Goal: Information Seeking & Learning: Learn about a topic

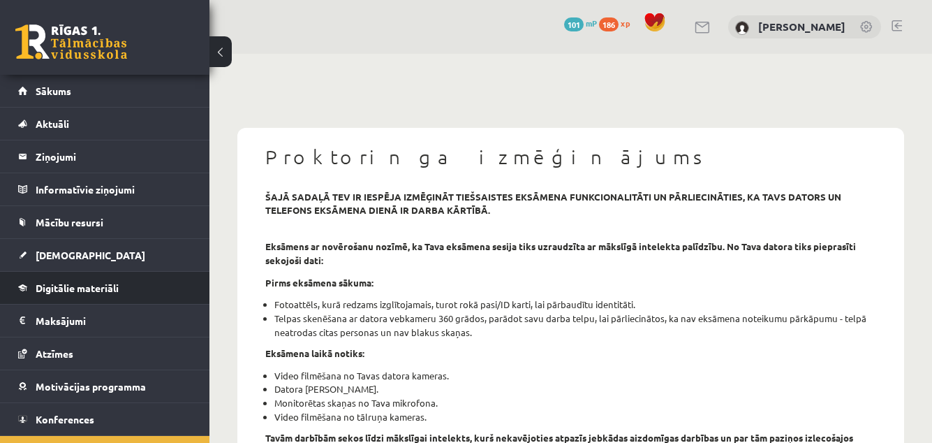
scroll to position [25, 0]
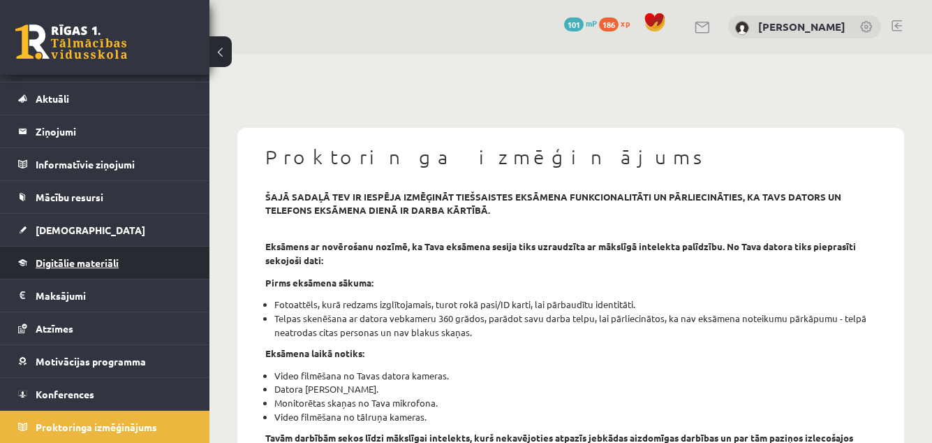
click at [72, 268] on span "Digitālie materiāli" at bounding box center [77, 262] width 83 height 13
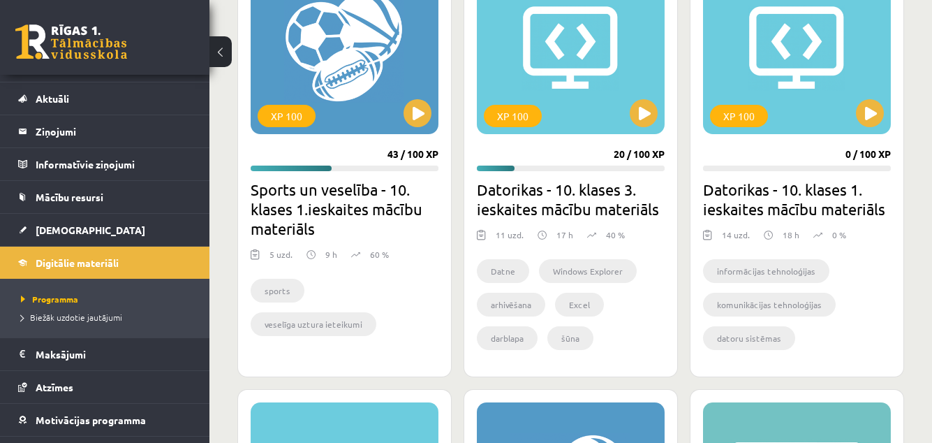
scroll to position [894, 0]
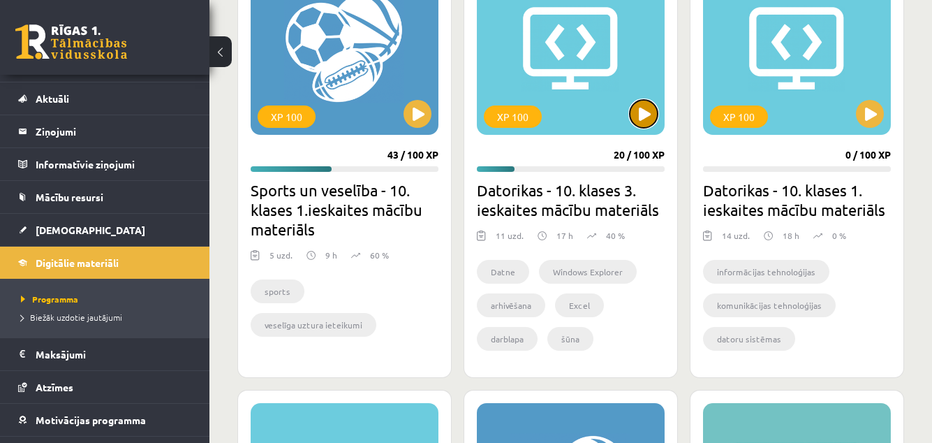
click at [651, 109] on button at bounding box center [644, 114] width 28 height 28
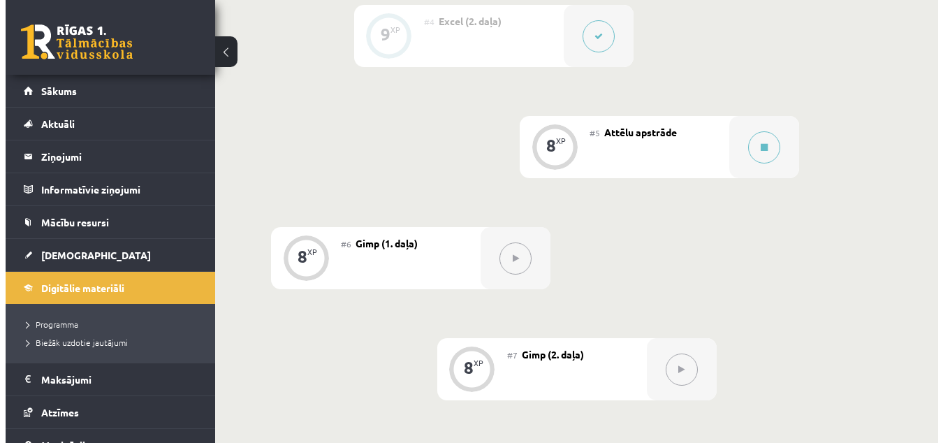
scroll to position [821, 0]
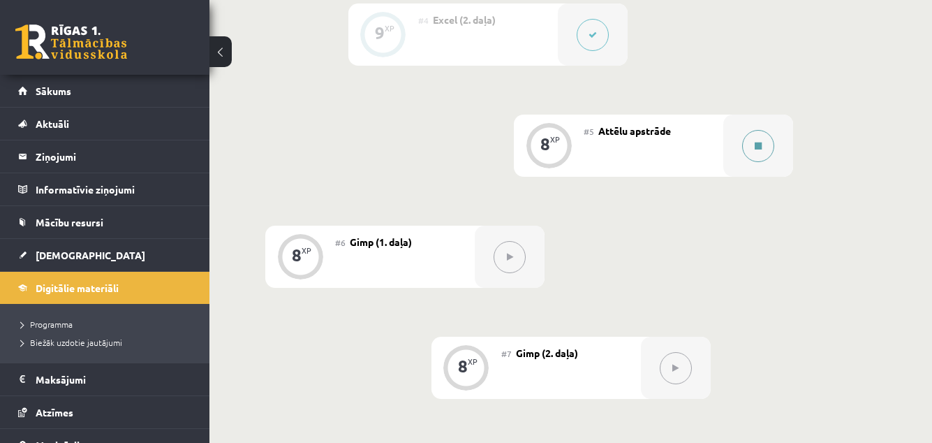
click at [755, 144] on icon at bounding box center [758, 146] width 7 height 8
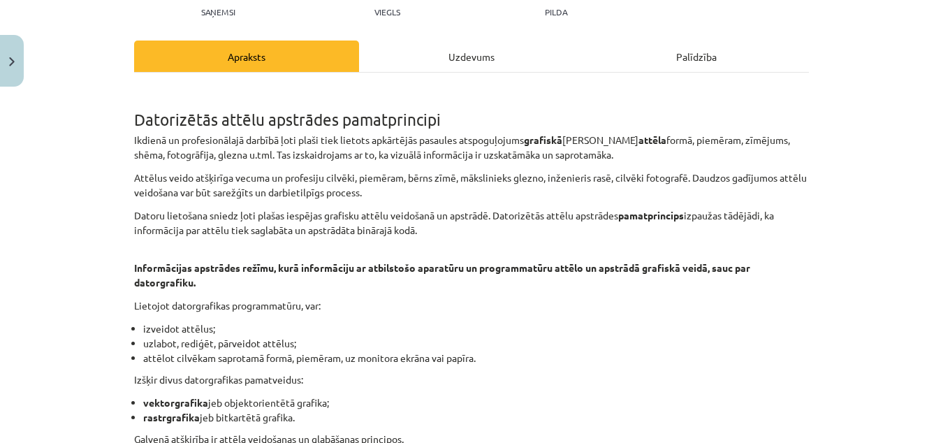
scroll to position [166, 0]
click at [484, 43] on div "Uzdevums" at bounding box center [471, 55] width 225 height 31
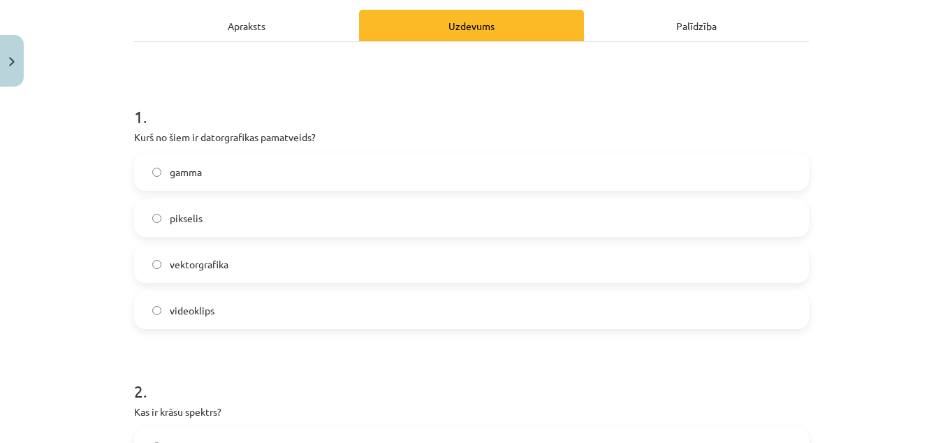
scroll to position [196, 0]
click at [233, 261] on label "vektorgrafika" at bounding box center [471, 263] width 672 height 35
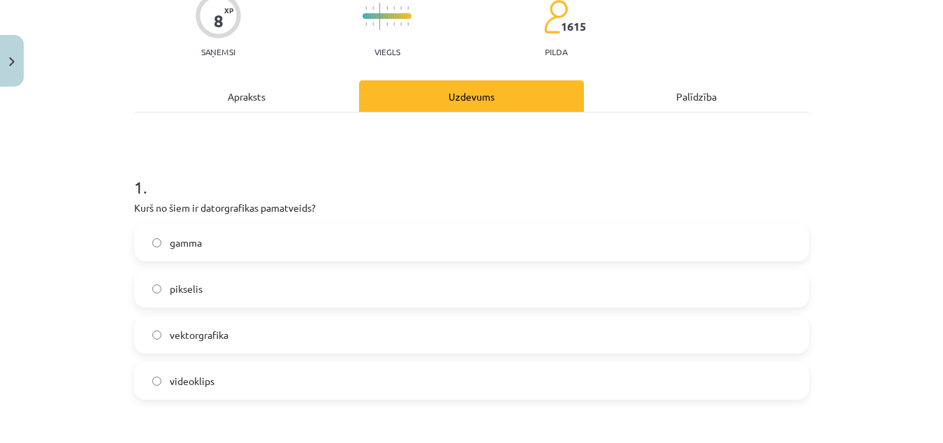
scroll to position [117, 0]
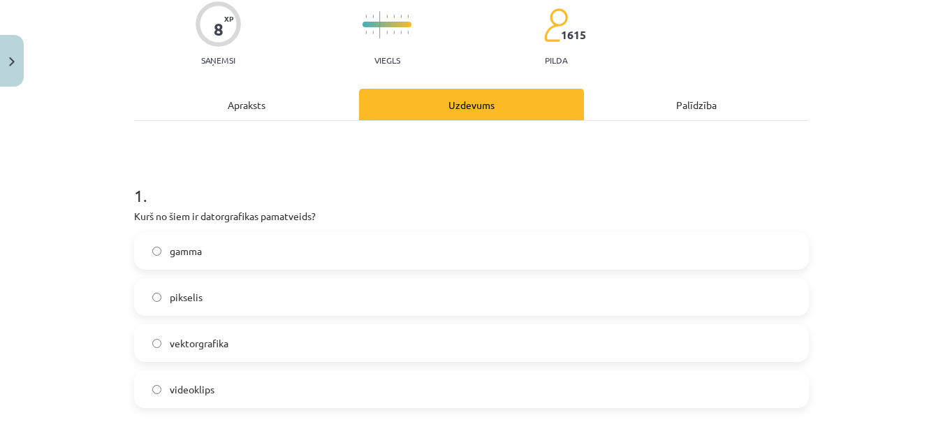
click at [244, 108] on div "Apraksts" at bounding box center [246, 104] width 225 height 31
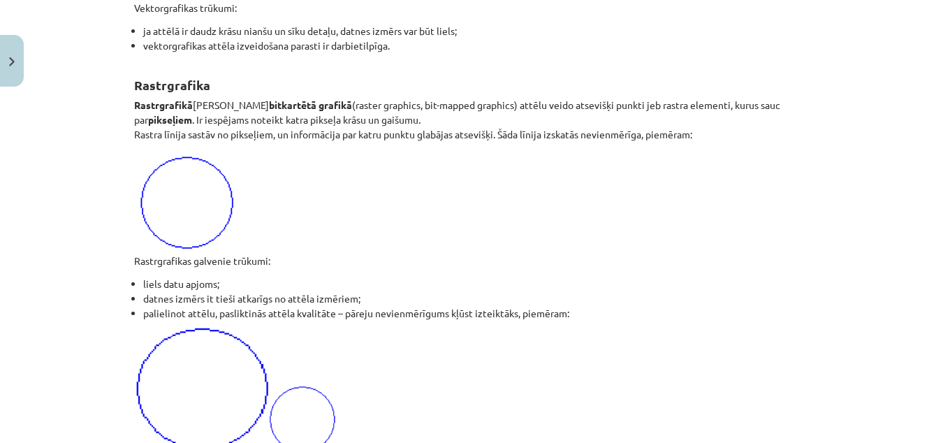
scroll to position [1138, 0]
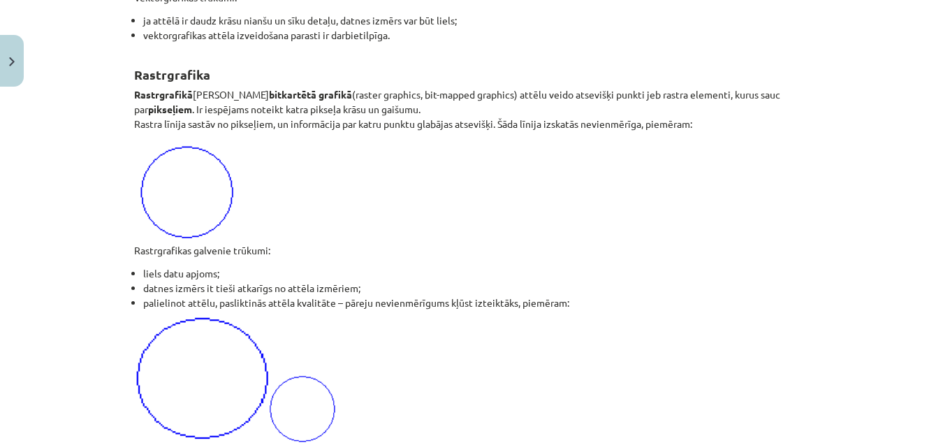
click at [409, 300] on li "palielinot attēlu, pasliktinās attēla kvalitāte – pāreju nevienmērīgums kļūst i…" at bounding box center [476, 302] width 666 height 15
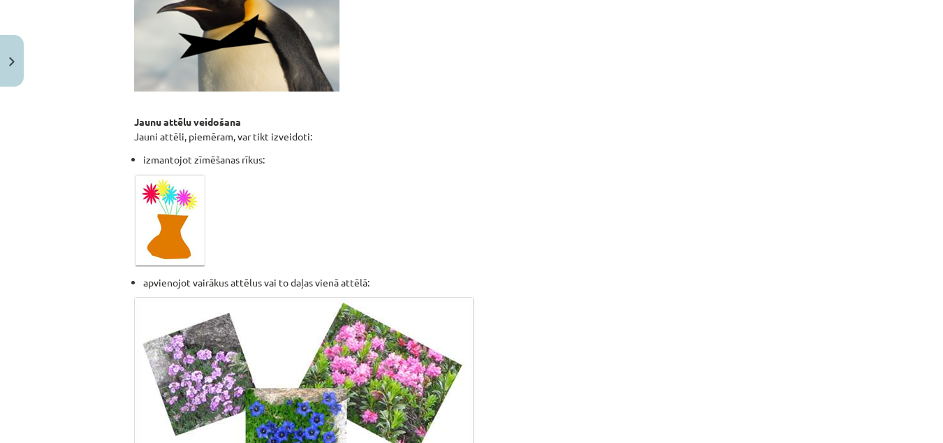
scroll to position [3302, 0]
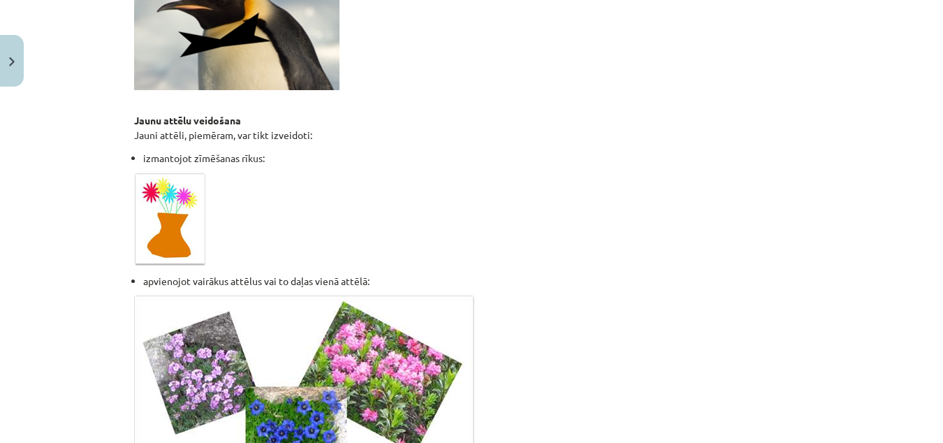
click at [385, 341] on img at bounding box center [304, 385] width 340 height 181
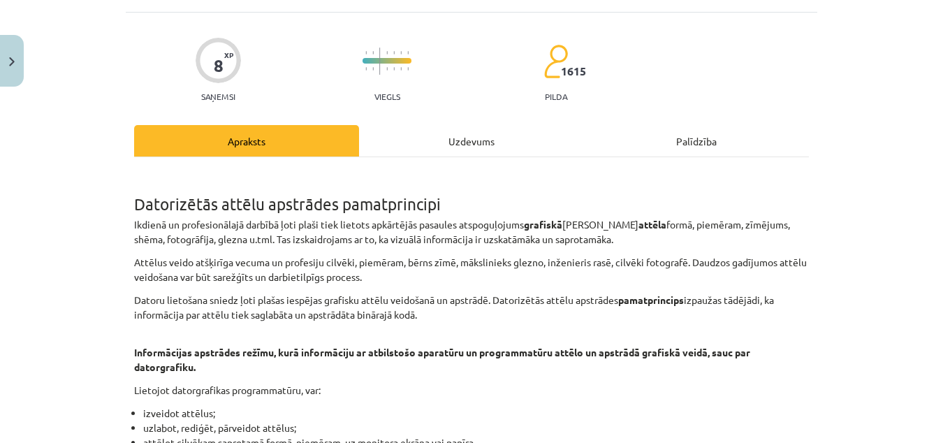
scroll to position [66, 0]
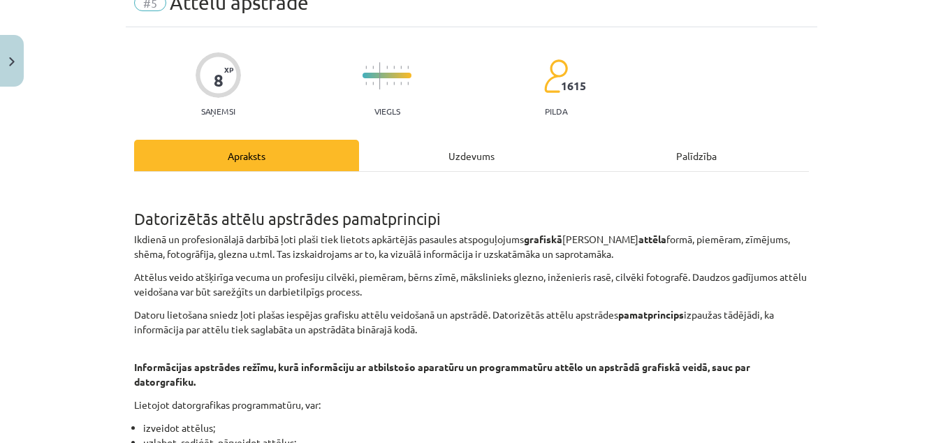
click at [443, 148] on div "Uzdevums" at bounding box center [471, 155] width 225 height 31
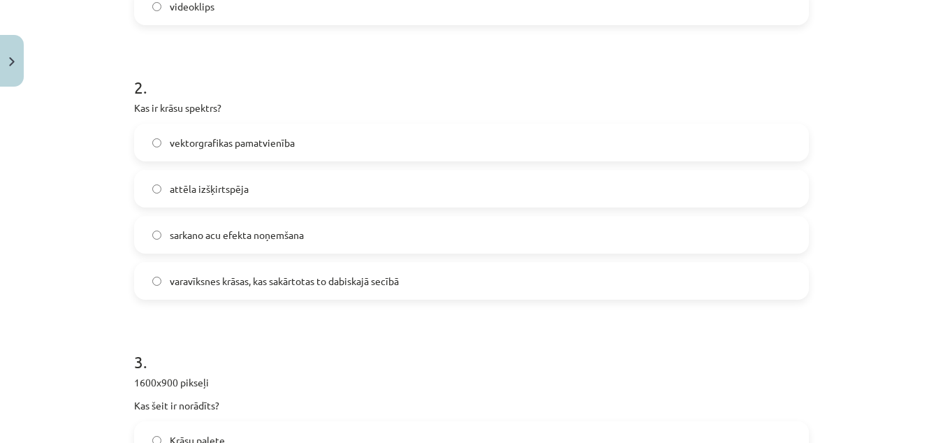
scroll to position [500, 0]
click at [328, 286] on span "varavīksnes krāsas, kas sakārtotas to dabiskajā secībā" at bounding box center [284, 280] width 229 height 15
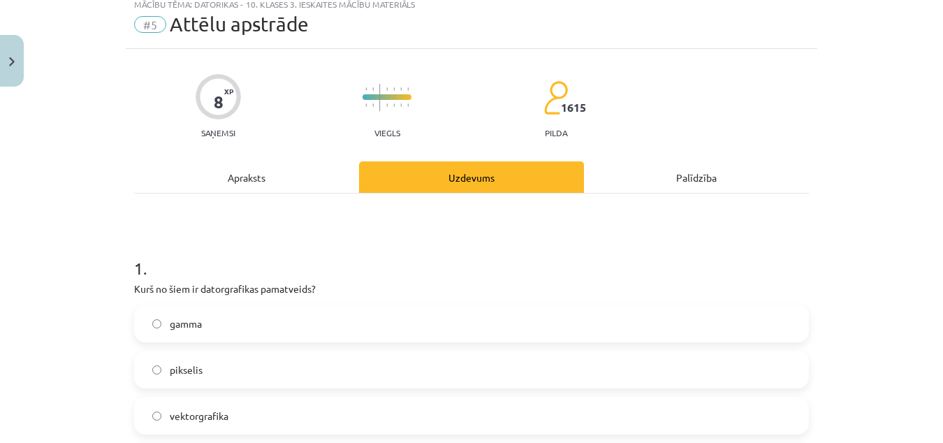
scroll to position [0, 0]
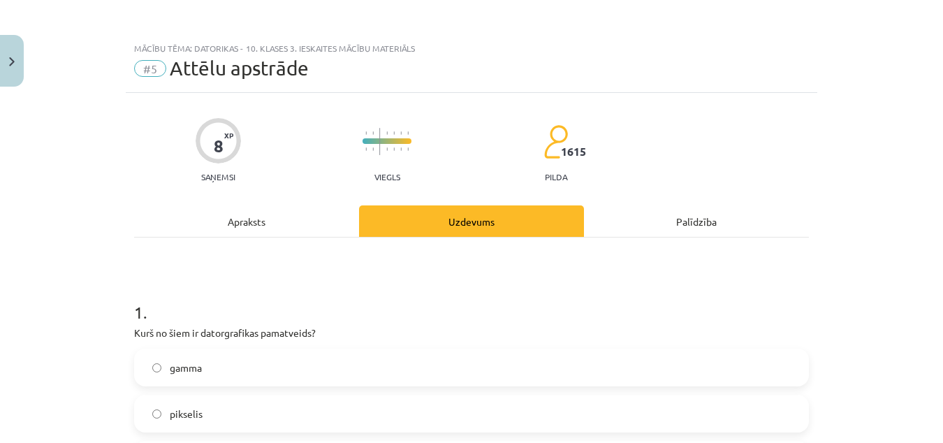
click at [256, 213] on div "Apraksts" at bounding box center [246, 220] width 225 height 31
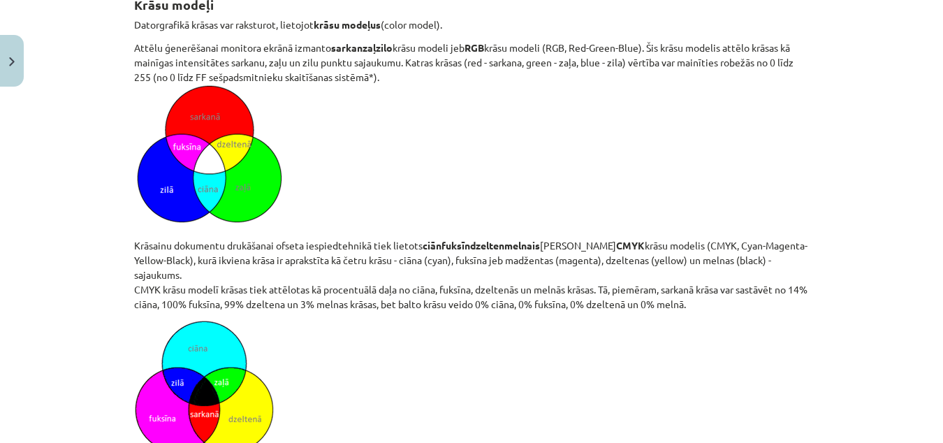
scroll to position [4100, 0]
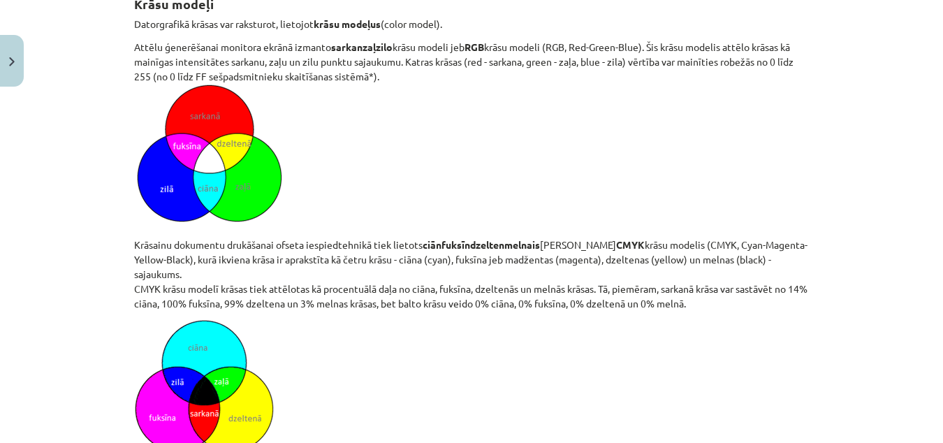
click at [256, 213] on img at bounding box center [209, 153] width 146 height 139
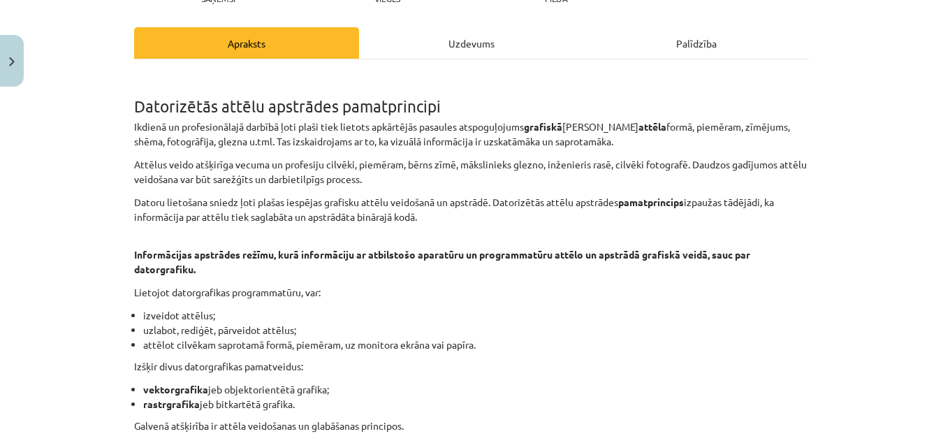
scroll to position [0, 0]
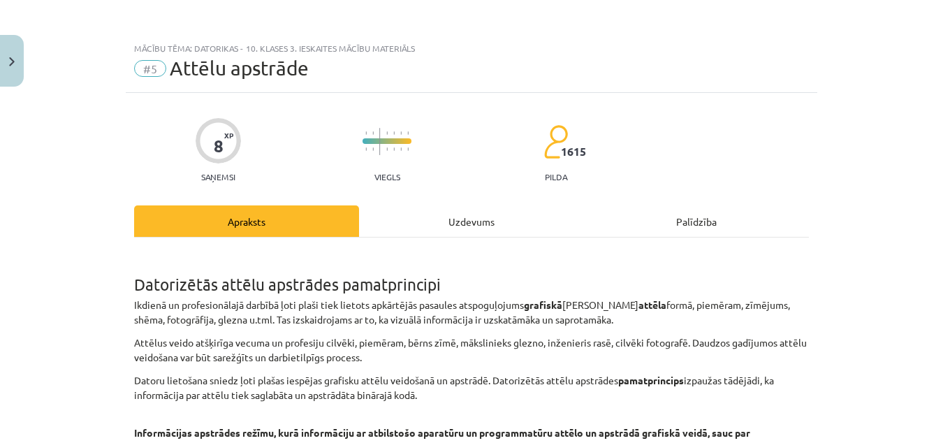
click at [437, 224] on div "Uzdevums" at bounding box center [471, 220] width 225 height 31
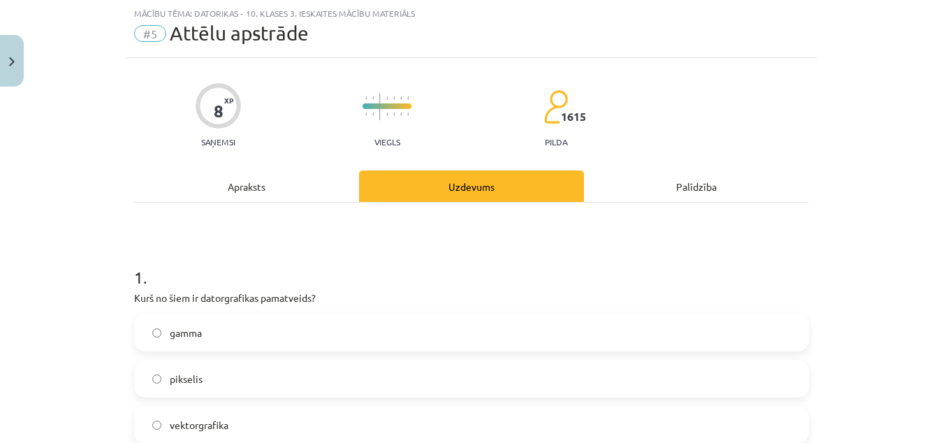
click at [232, 191] on div "Apraksts" at bounding box center [246, 185] width 225 height 31
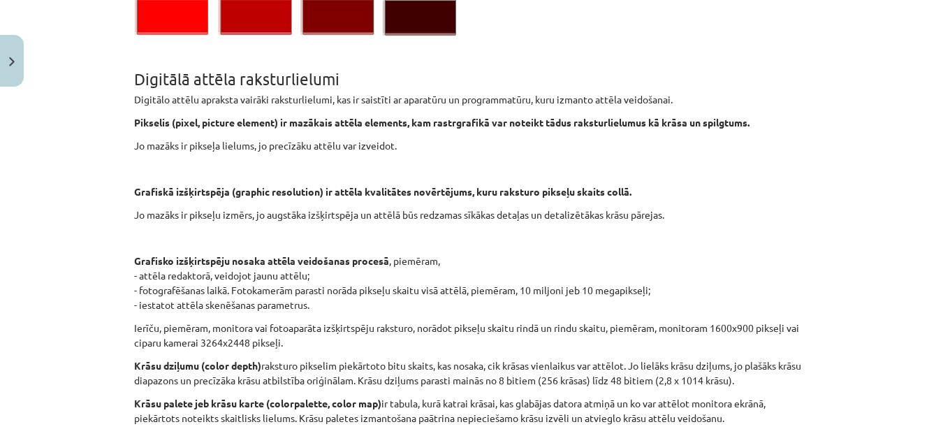
scroll to position [4908, 0]
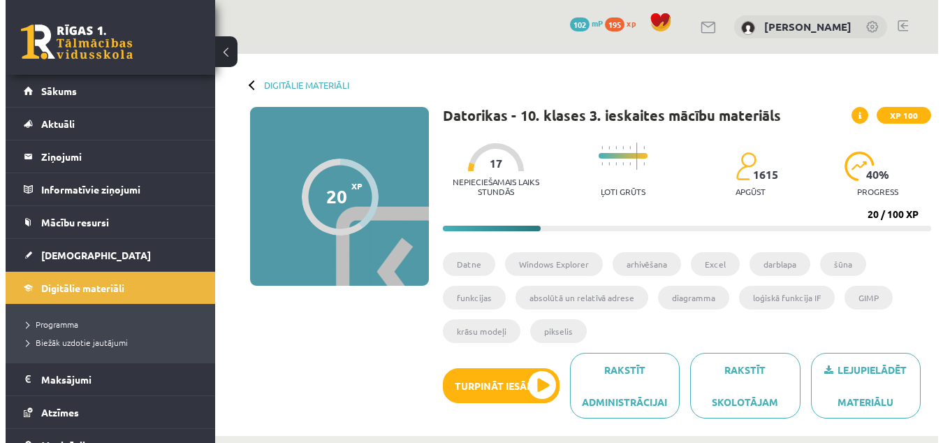
scroll to position [821, 0]
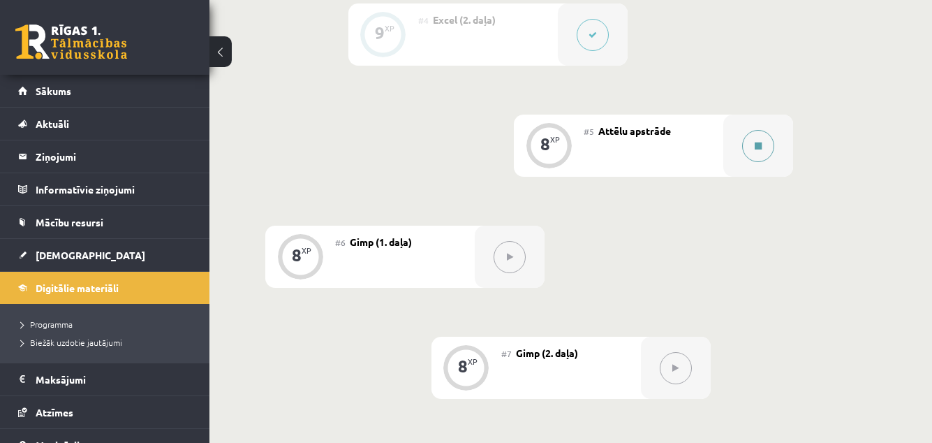
click at [759, 138] on button at bounding box center [758, 146] width 32 height 32
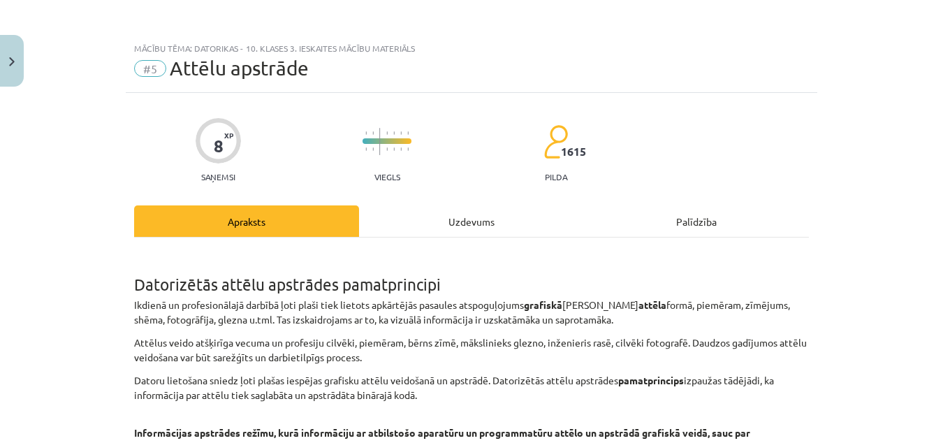
click at [481, 217] on div "Uzdevums" at bounding box center [471, 220] width 225 height 31
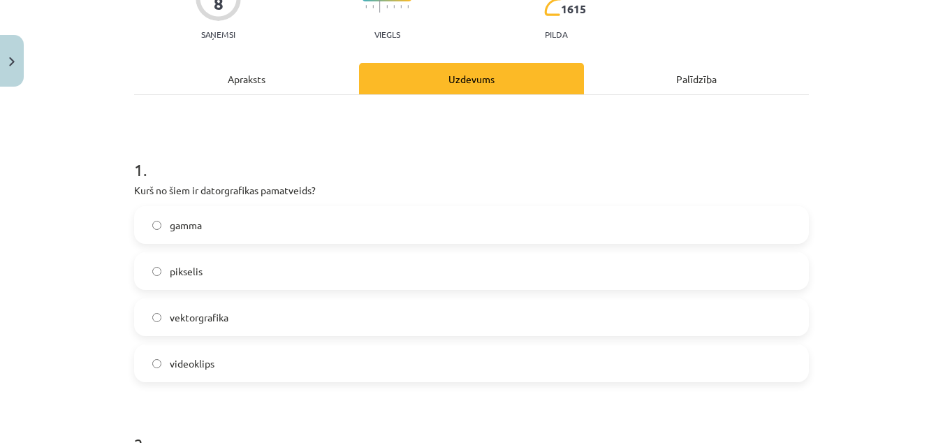
scroll to position [142, 0]
click at [228, 318] on label "vektorgrafika" at bounding box center [471, 317] width 672 height 35
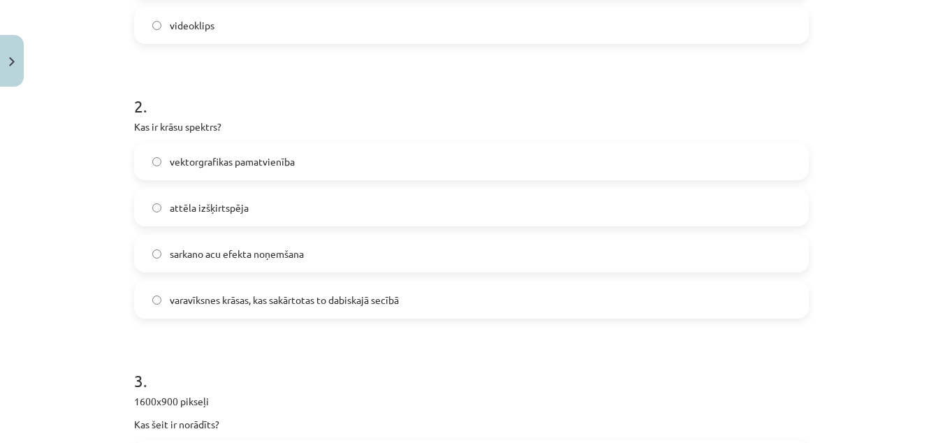
scroll to position [481, 0]
click at [233, 301] on span "varavīksnes krāsas, kas sakārtotas to dabiskajā secībā" at bounding box center [284, 299] width 229 height 15
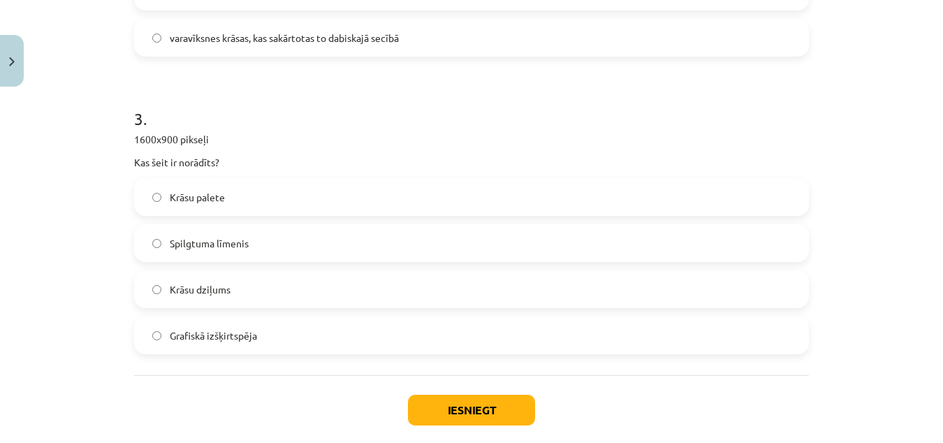
scroll to position [750, 0]
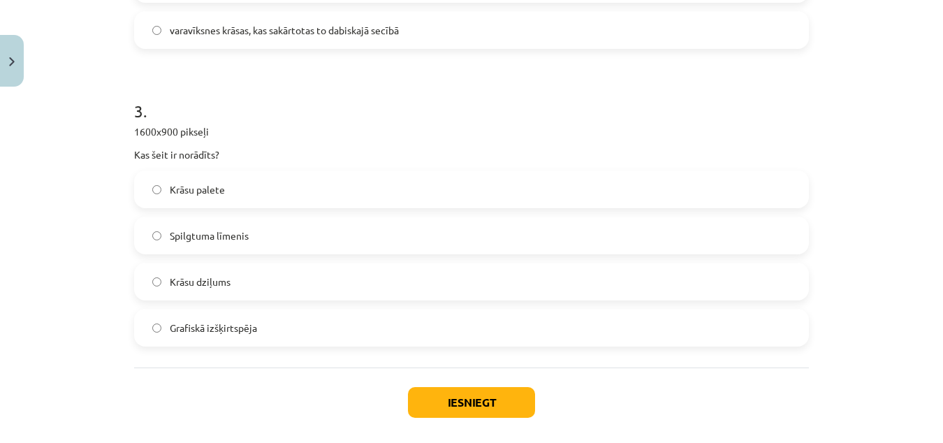
click at [217, 332] on span "Grafiskā izšķirtspēja" at bounding box center [213, 328] width 87 height 15
click at [349, 323] on label "Grafiskā izšķirtspēja" at bounding box center [471, 327] width 672 height 35
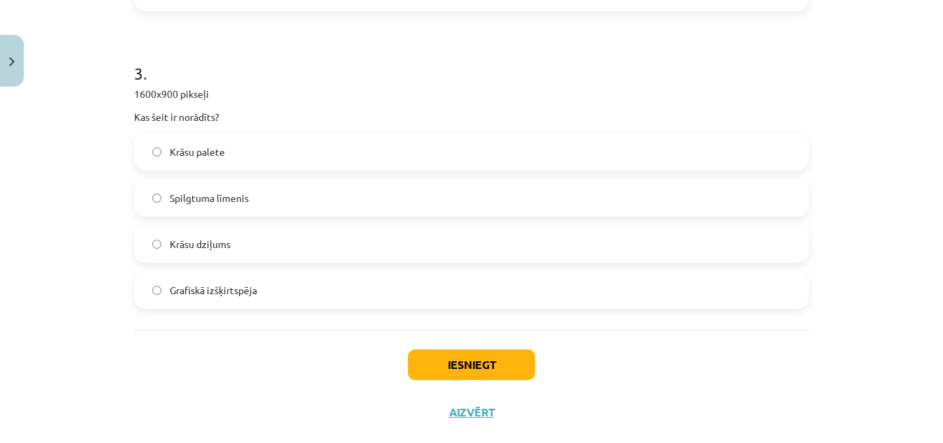
scroll to position [788, 0]
click at [469, 367] on button "Iesniegt" at bounding box center [471, 364] width 127 height 31
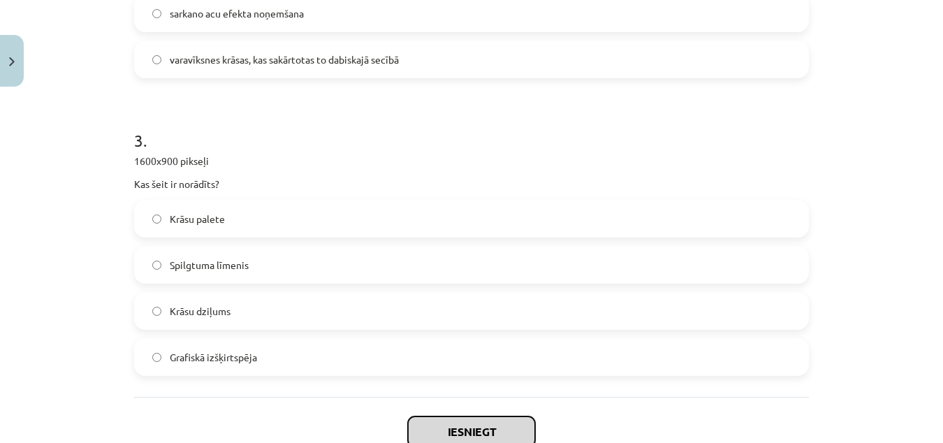
scroll to position [816, 0]
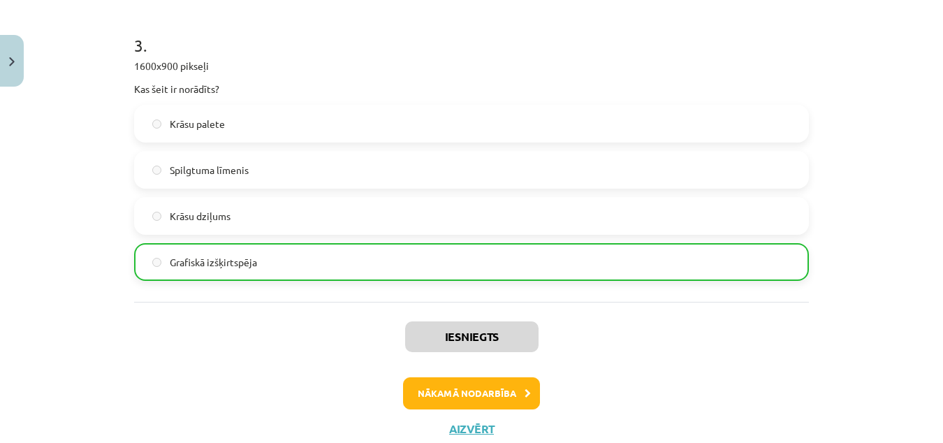
click at [909, 136] on div "Mācību tēma: Datorikas - 10. klases 3. ieskaites mācību materiāls #5 Attēlu aps…" at bounding box center [471, 221] width 943 height 443
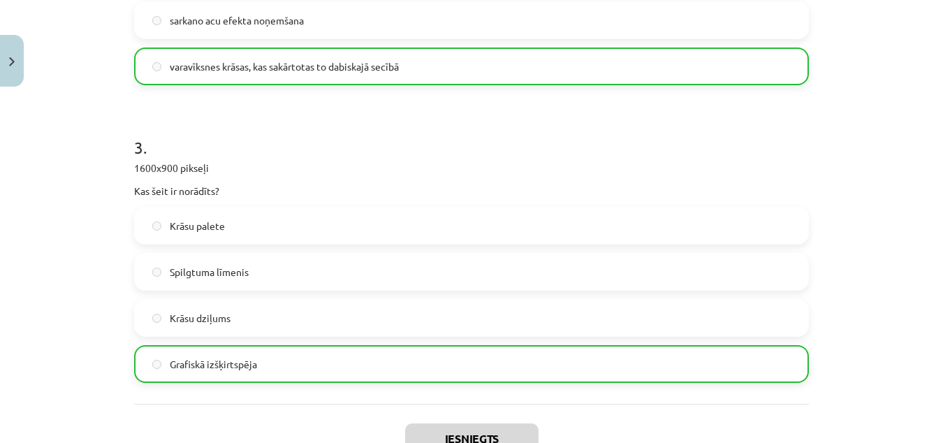
scroll to position [860, 0]
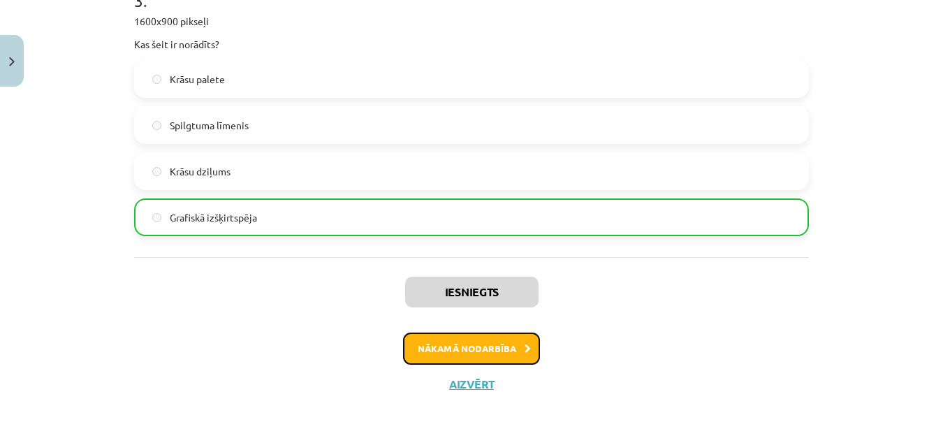
click at [443, 349] on button "Nākamā nodarbība" at bounding box center [471, 348] width 137 height 32
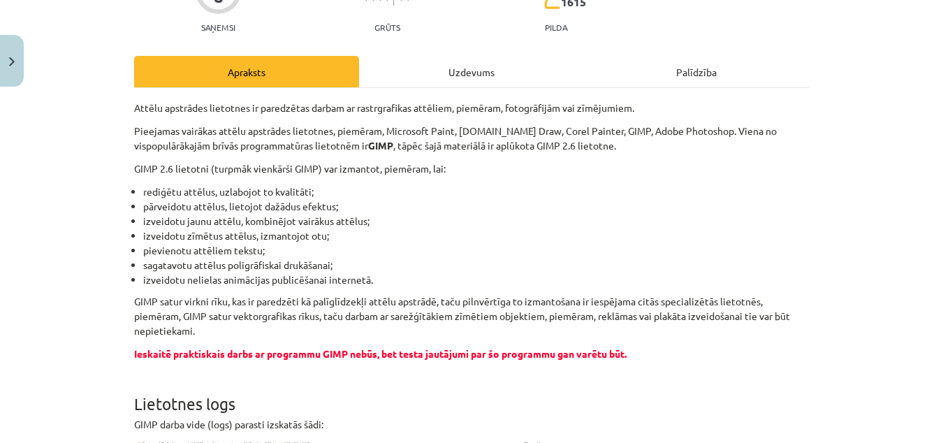
scroll to position [0, 0]
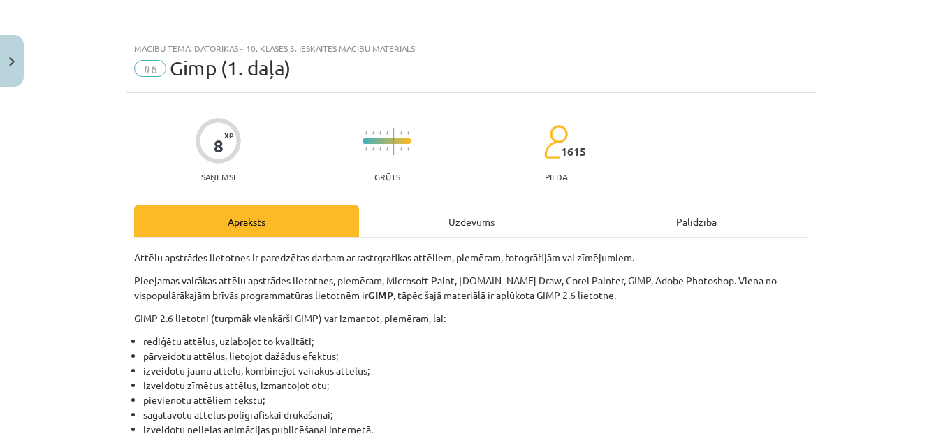
click at [415, 224] on div "Uzdevums" at bounding box center [471, 220] width 225 height 31
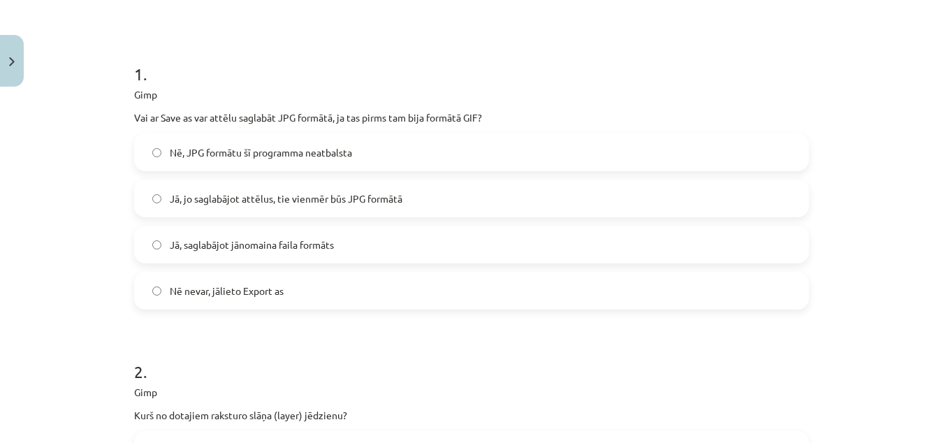
scroll to position [240, 0]
click at [202, 295] on span "Nē nevar, jālieto Export as" at bounding box center [227, 288] width 114 height 15
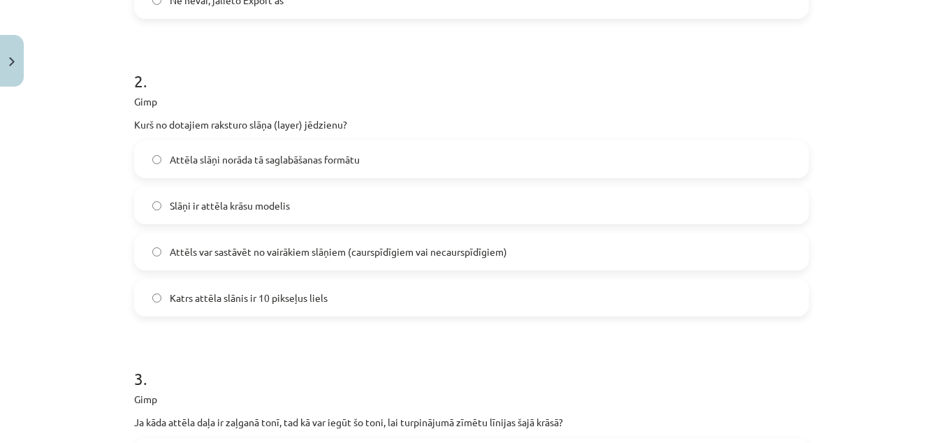
scroll to position [531, 0]
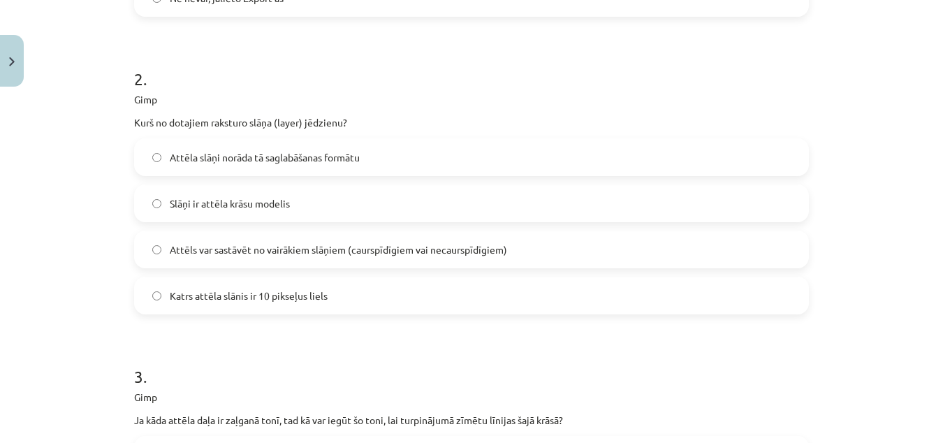
click at [345, 246] on span "Attēls var sastāvēt no vairākiem slāņiem (caurspīdīgiem vai necaurspīdīgiem)" at bounding box center [338, 249] width 337 height 15
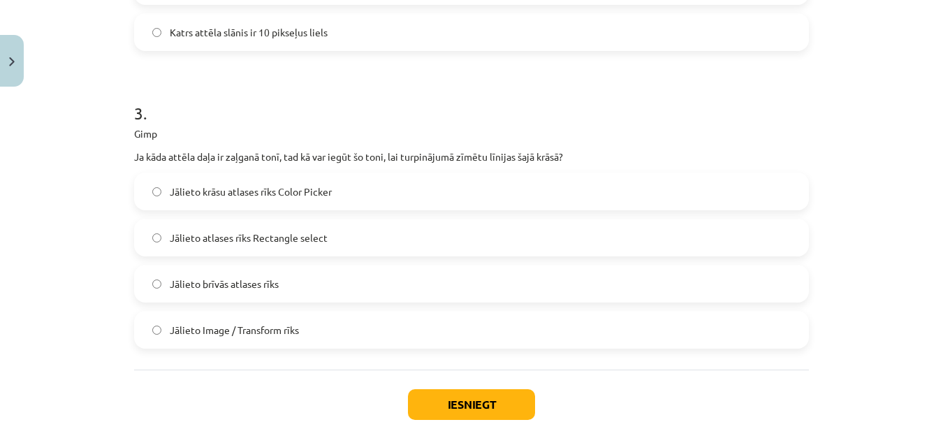
scroll to position [795, 0]
click at [277, 191] on span "Jālieto krāsu atlases rīks Color Picker" at bounding box center [251, 191] width 162 height 15
click at [425, 393] on button "Iesniegt" at bounding box center [471, 403] width 127 height 31
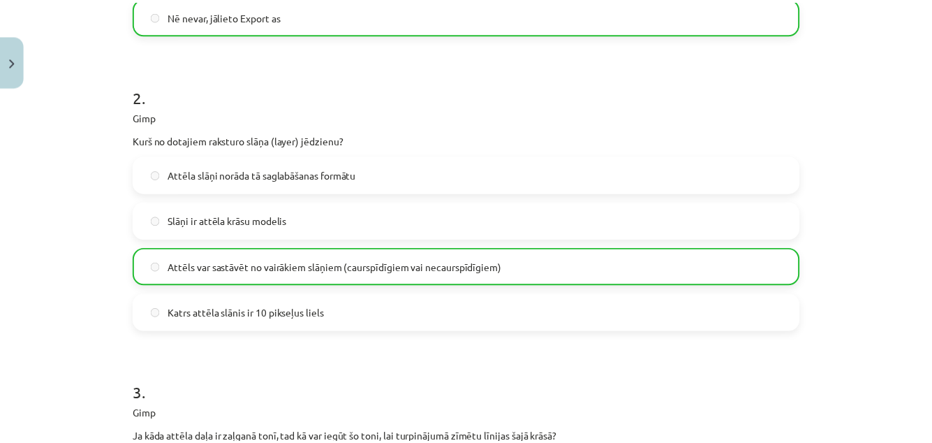
scroll to position [907, 0]
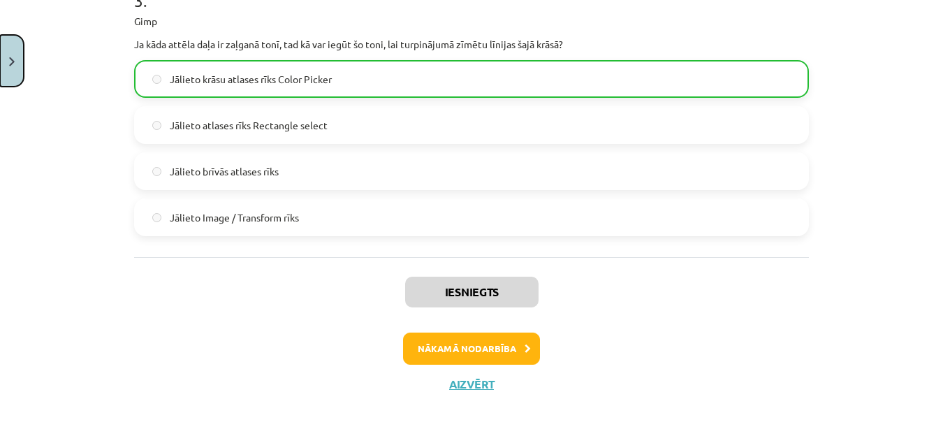
click at [18, 52] on button "Close" at bounding box center [12, 61] width 24 height 52
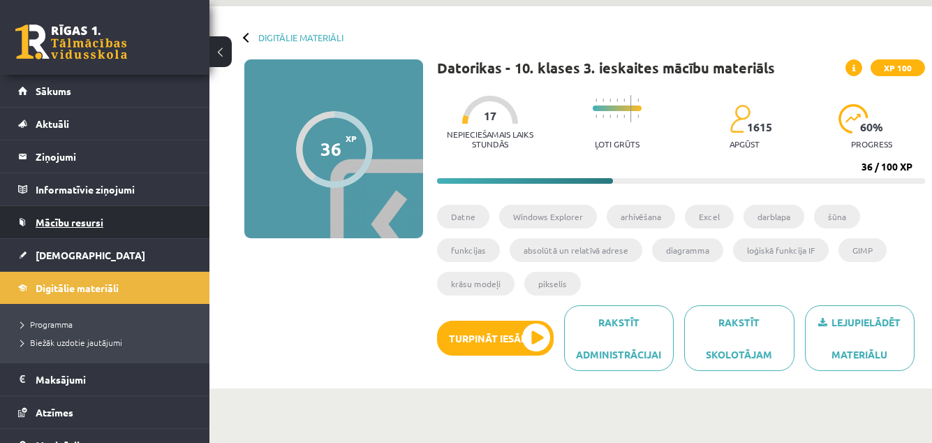
scroll to position [41, 0]
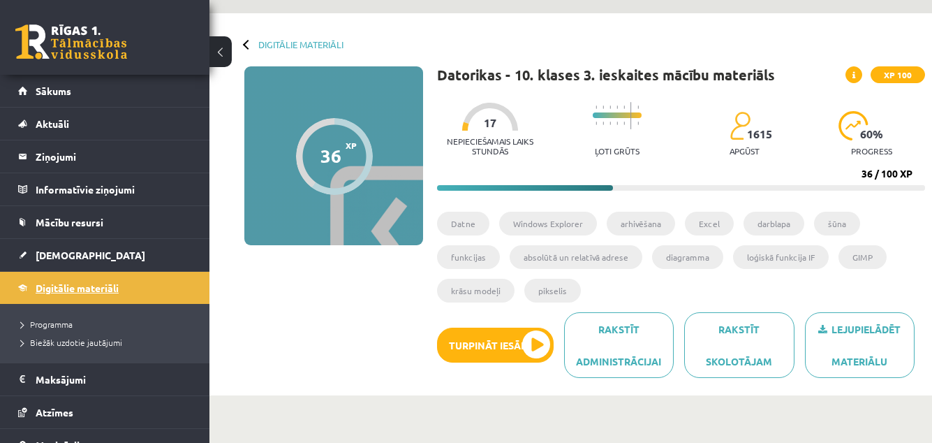
click at [60, 282] on span "Digitālie materiāli" at bounding box center [77, 287] width 83 height 13
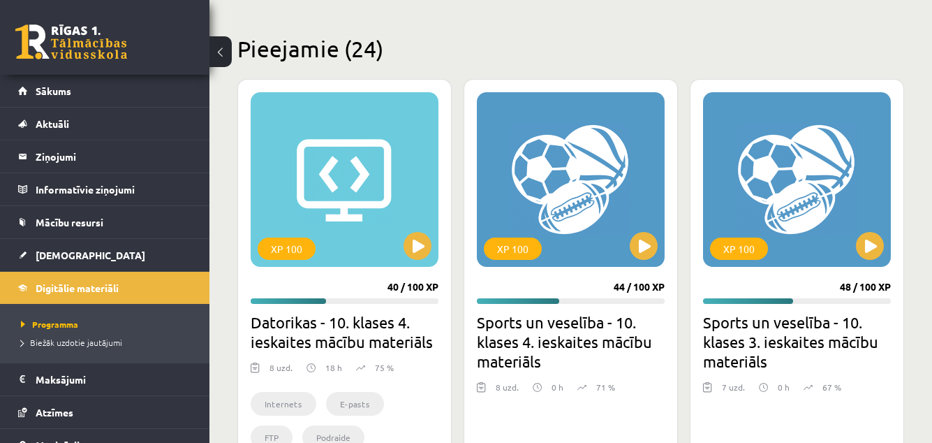
scroll to position [320, 0]
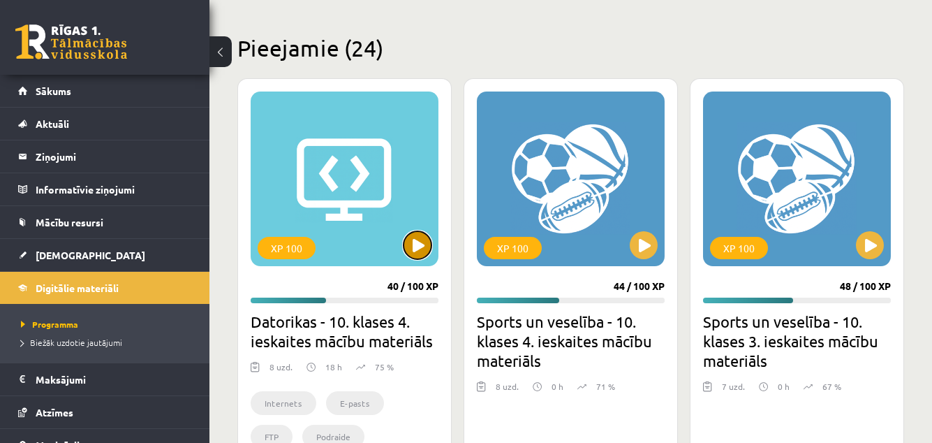
click at [416, 233] on button at bounding box center [418, 245] width 28 height 28
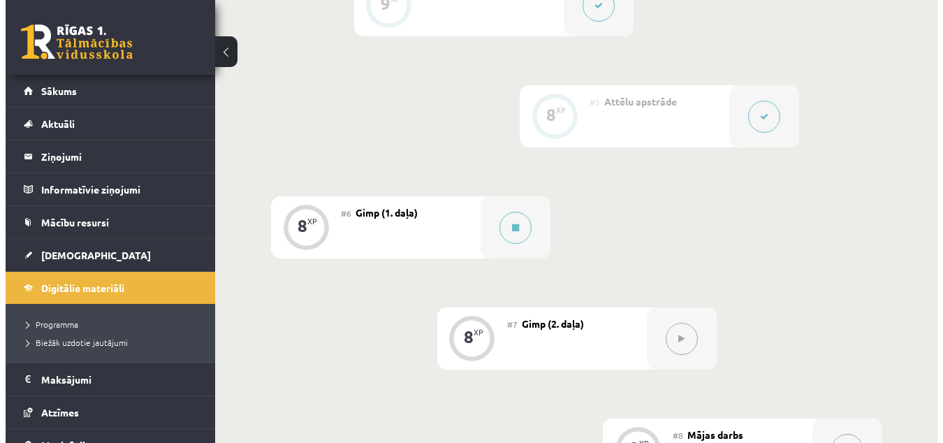
scroll to position [850, 0]
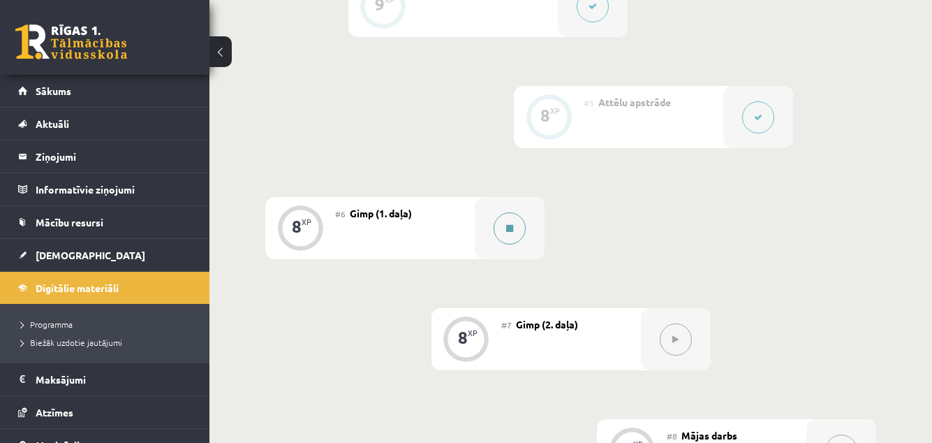
click at [516, 229] on button at bounding box center [510, 228] width 32 height 32
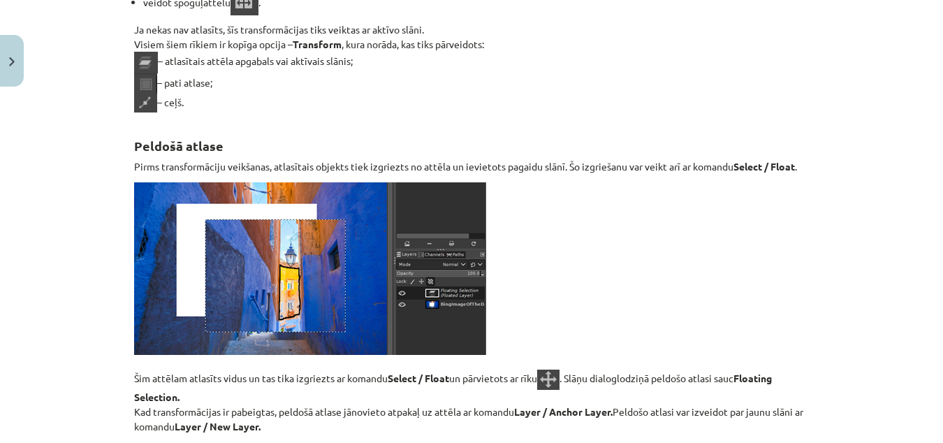
scroll to position [9180, 0]
drag, startPoint x: 163, startPoint y: 82, endPoint x: 163, endPoint y: 71, distance: 11.9
click at [163, 71] on p "Ja nekas nav atlasīts, šīs transformācijas tiks veiktas ar aktīvo slāni. Visiem…" at bounding box center [471, 67] width 675 height 90
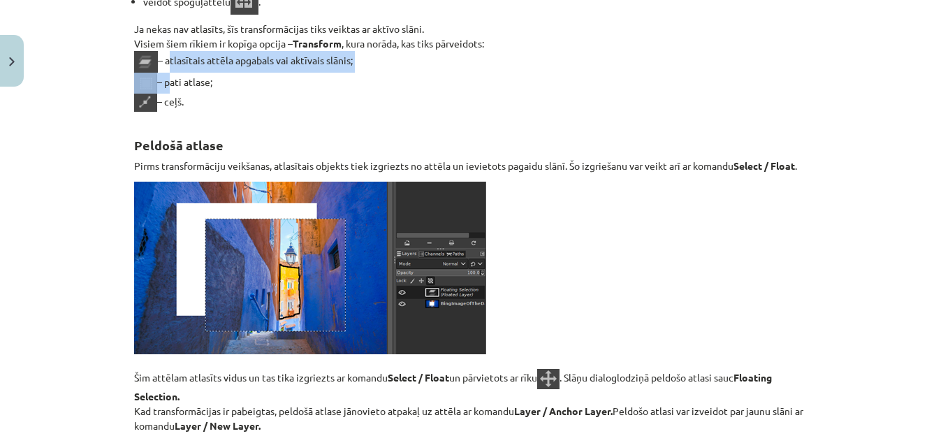
scroll to position [9182, 0]
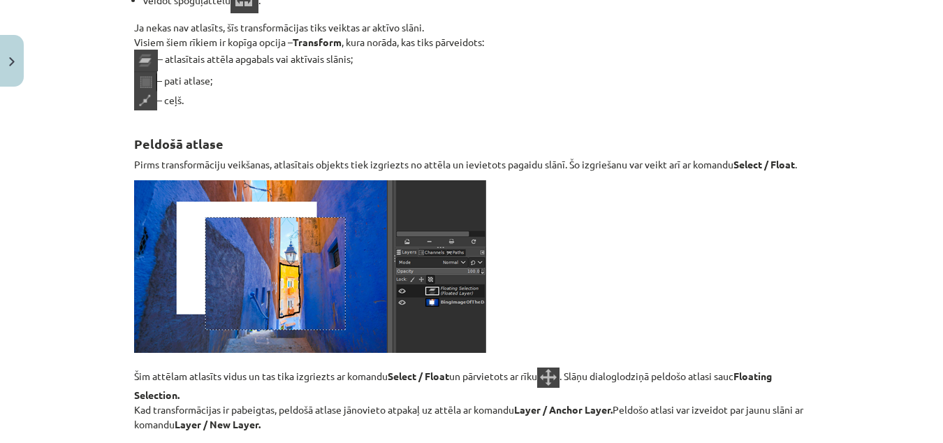
click at [250, 105] on p "Ja nekas nav atlasīts, šīs transformācijas tiks veiktas ar aktīvo slāni. Visiem…" at bounding box center [471, 65] width 675 height 90
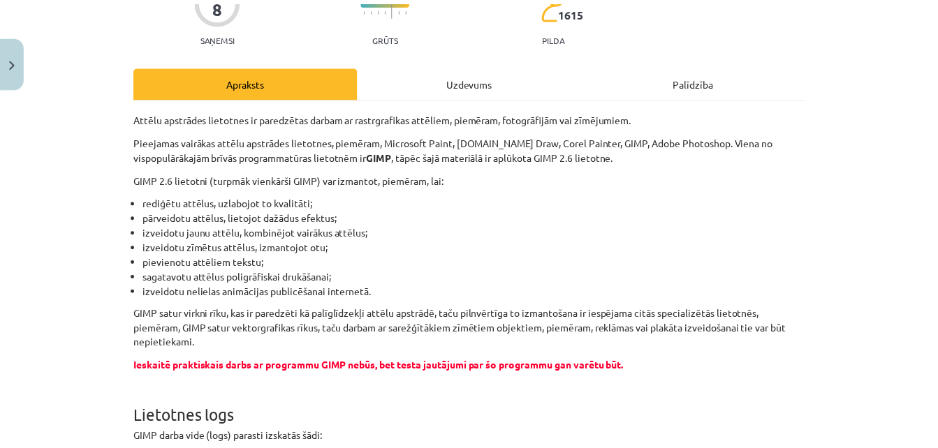
scroll to position [0, 0]
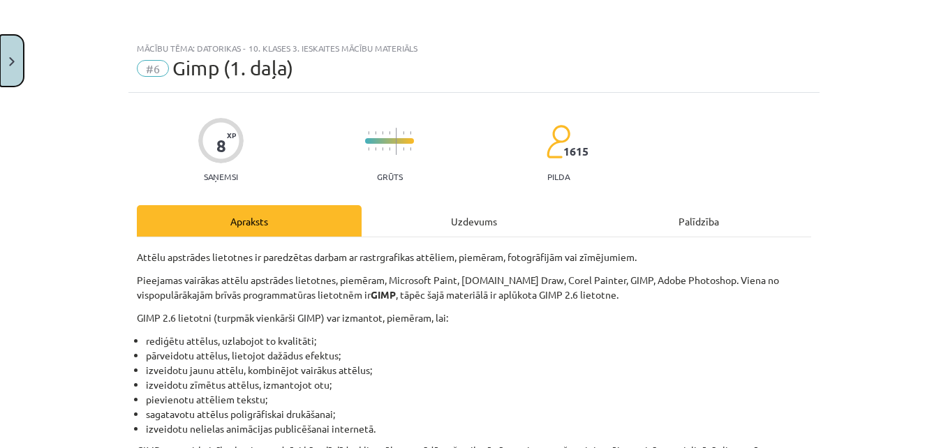
click at [3, 68] on button "Close" at bounding box center [12, 61] width 24 height 52
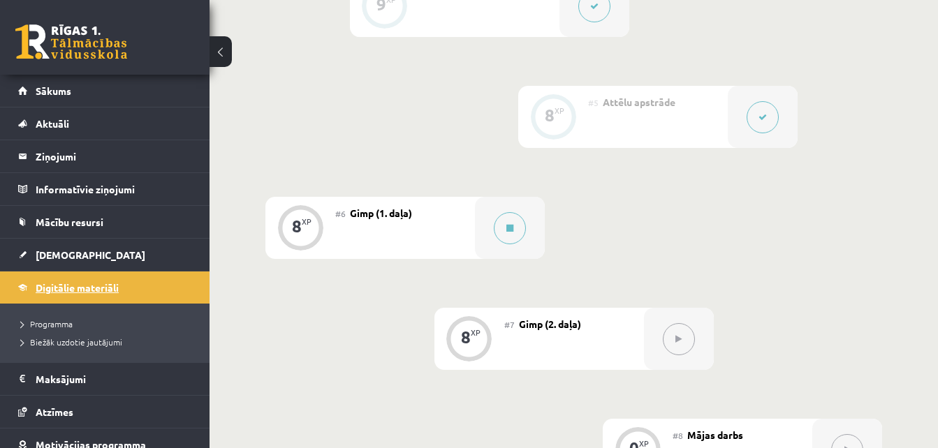
click at [59, 283] on span "Digitālie materiāli" at bounding box center [77, 287] width 83 height 13
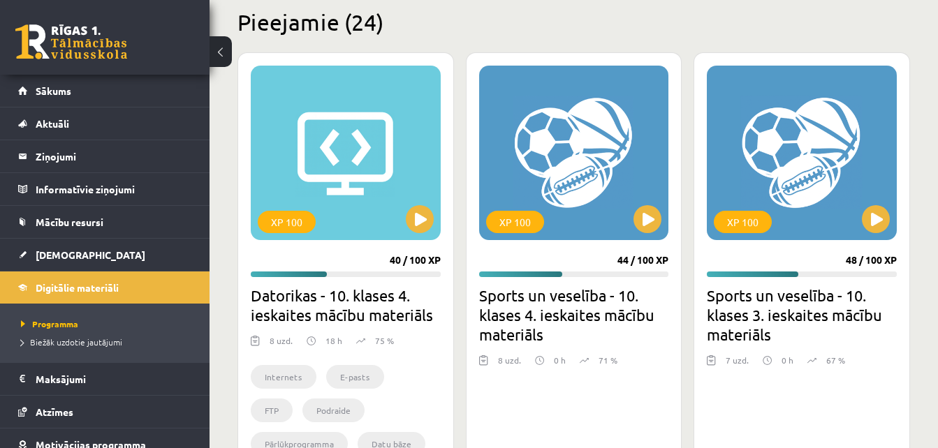
scroll to position [356, 0]
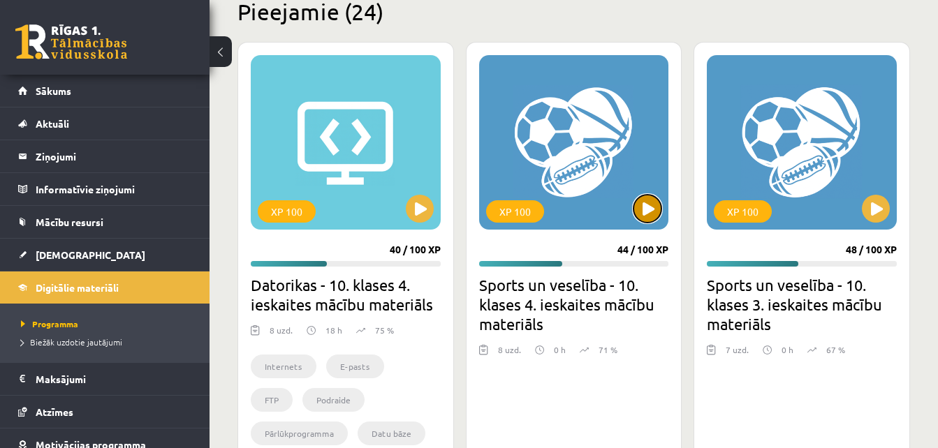
click at [656, 212] on button at bounding box center [647, 209] width 28 height 28
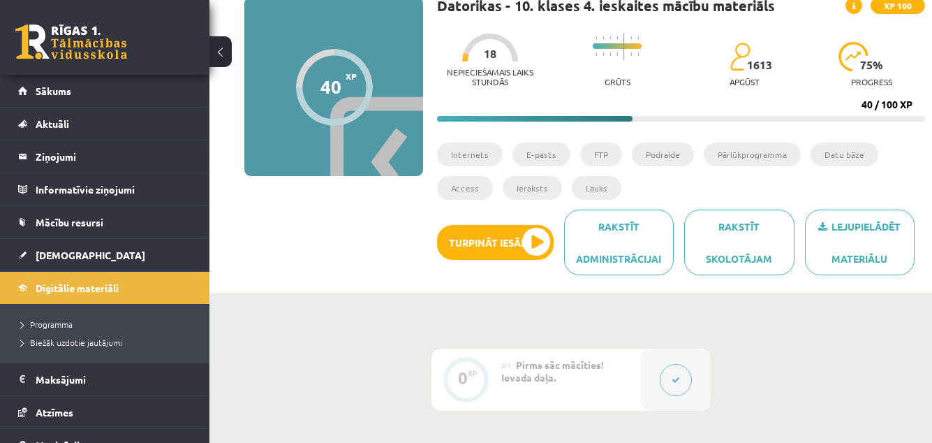
scroll to position [111, 0]
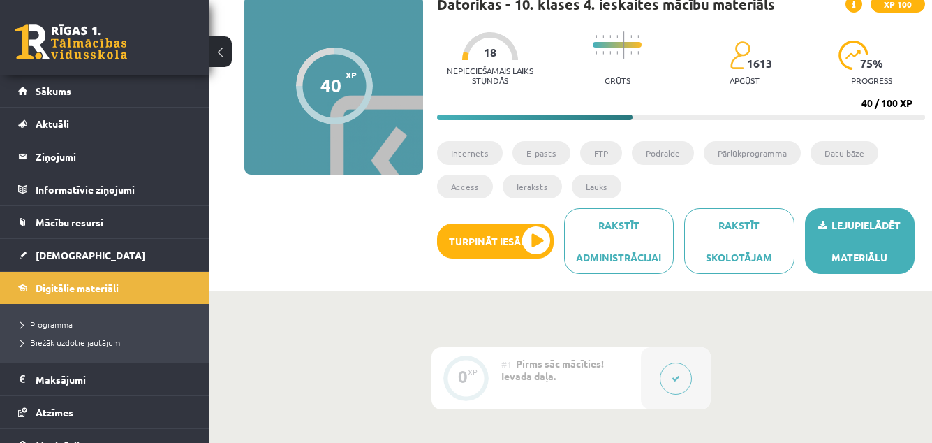
click at [849, 238] on link "Lejupielādēt materiālu" at bounding box center [860, 241] width 110 height 66
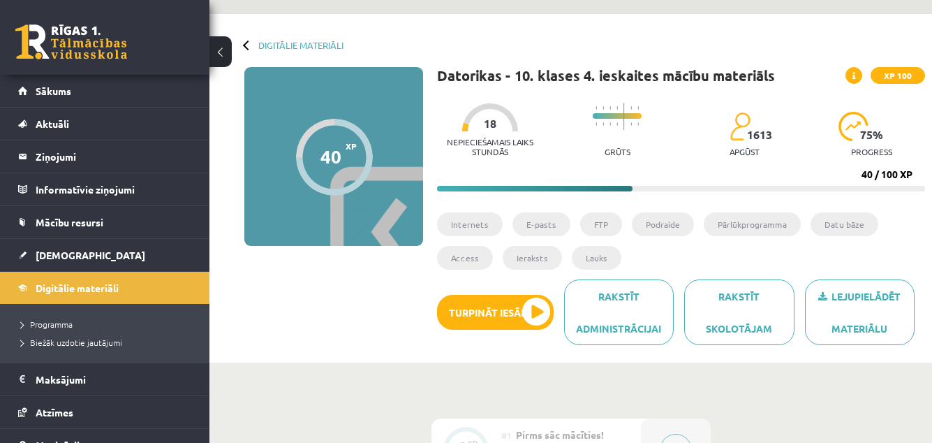
scroll to position [0, 0]
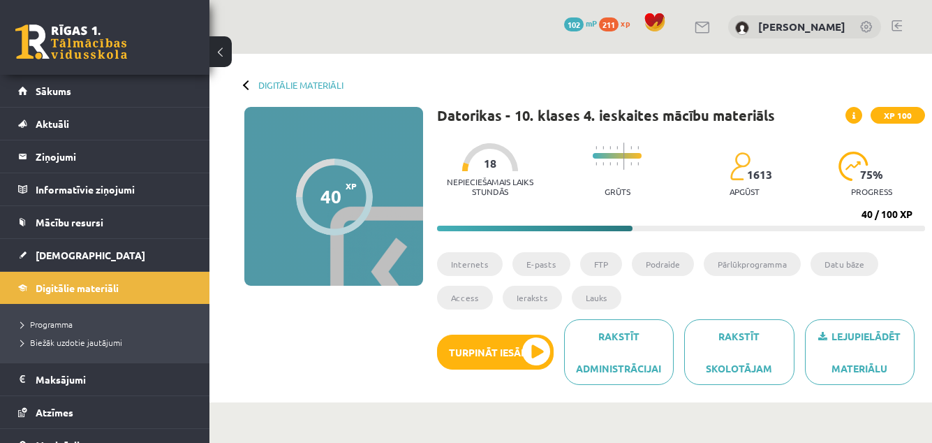
click at [248, 83] on div at bounding box center [248, 85] width 10 height 10
click at [277, 88] on link "Digitālie materiāli" at bounding box center [300, 85] width 85 height 10
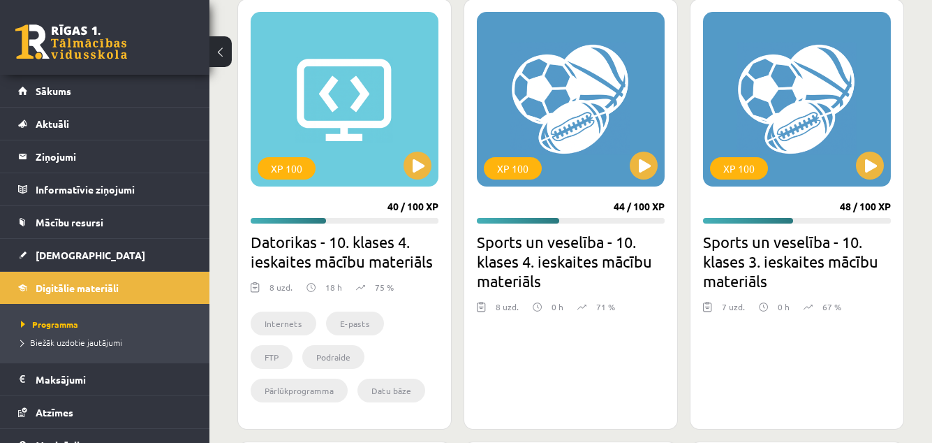
scroll to position [400, 0]
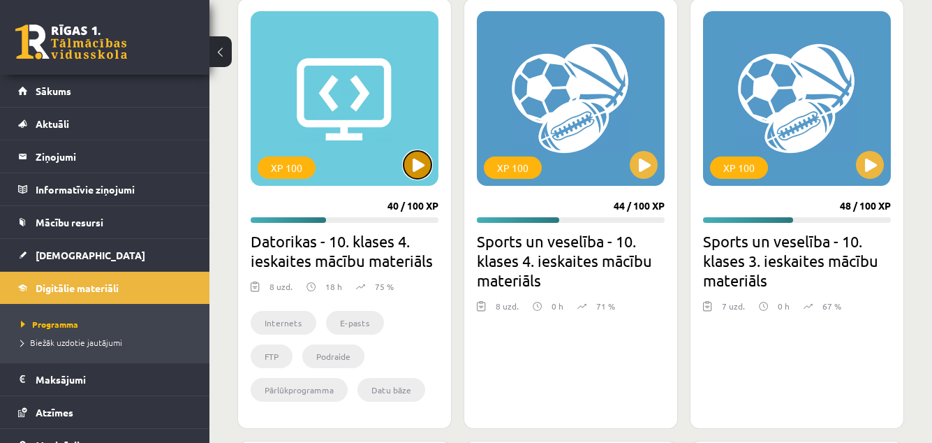
click at [419, 159] on button at bounding box center [418, 165] width 28 height 28
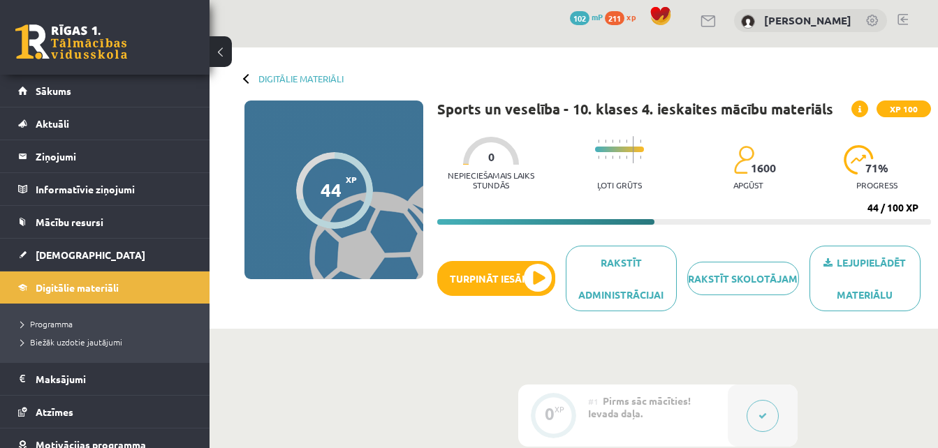
scroll to position [2, 0]
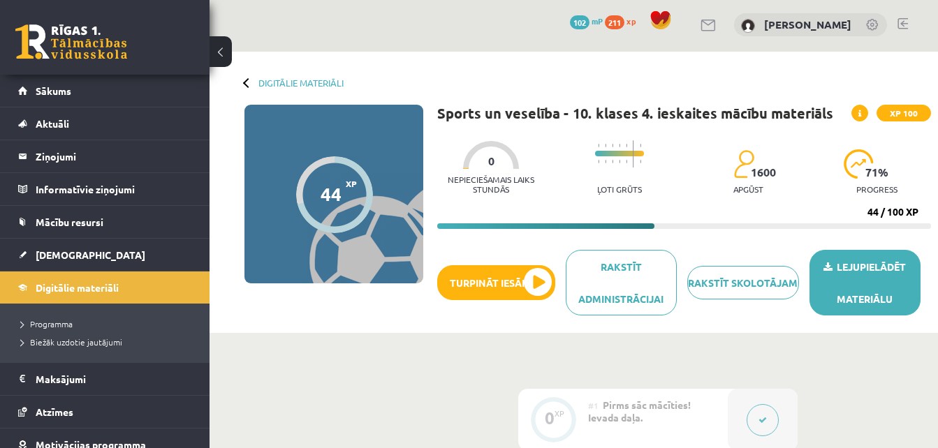
click at [842, 286] on link "Lejupielādēt materiālu" at bounding box center [865, 283] width 111 height 66
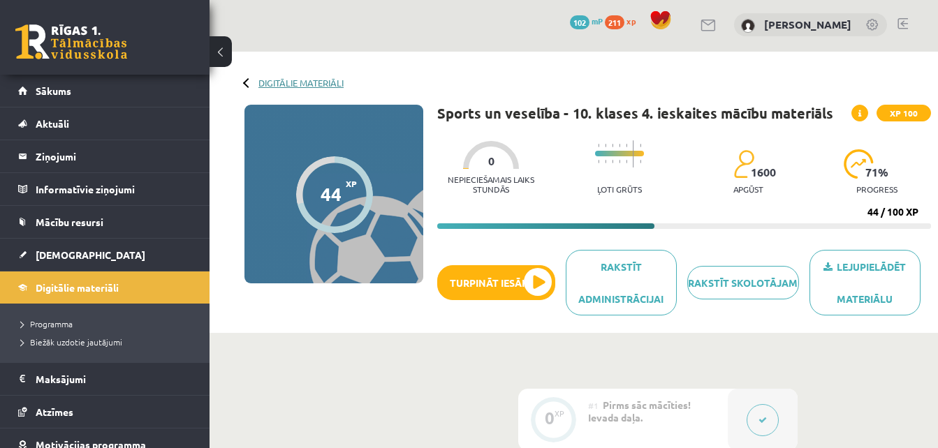
click at [294, 82] on link "Digitālie materiāli" at bounding box center [300, 83] width 85 height 10
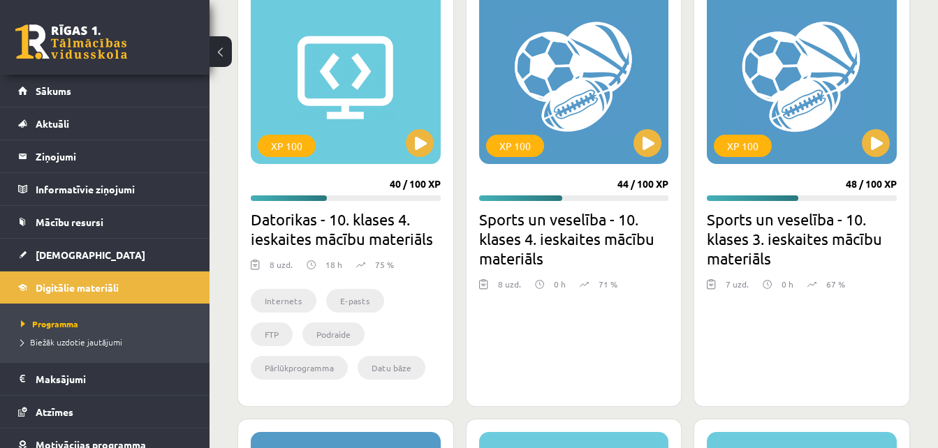
scroll to position [423, 0]
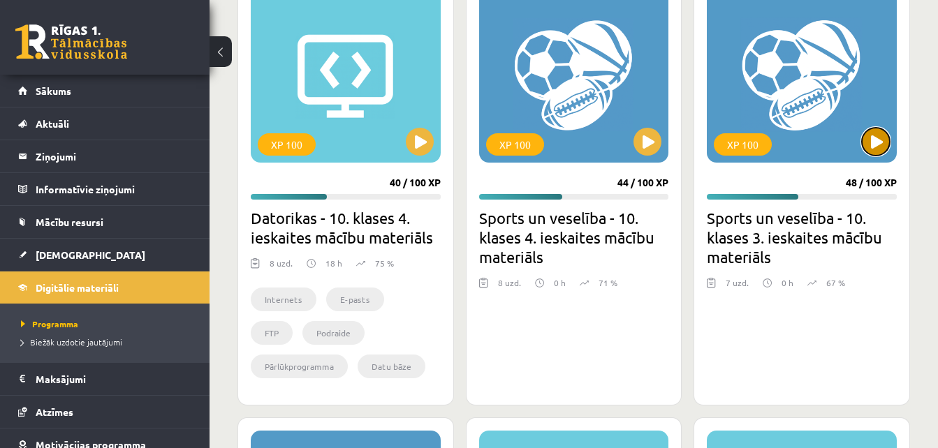
click at [874, 144] on button at bounding box center [876, 142] width 28 height 28
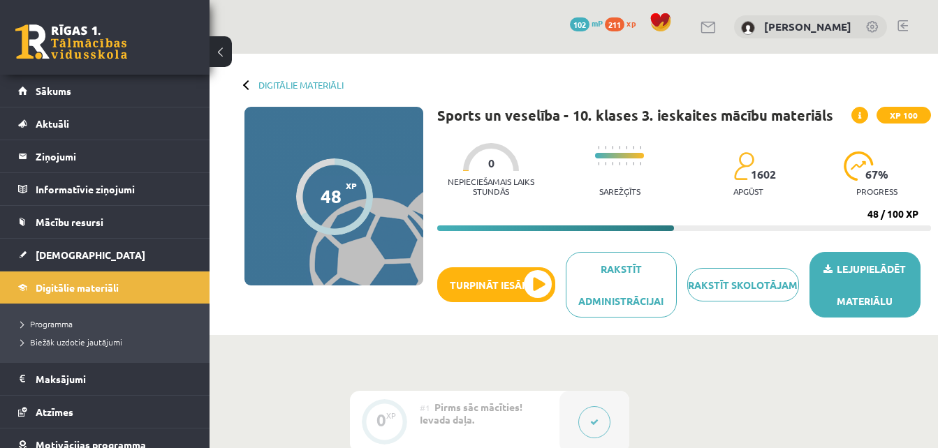
click at [881, 293] on link "Lejupielādēt materiālu" at bounding box center [865, 285] width 111 height 66
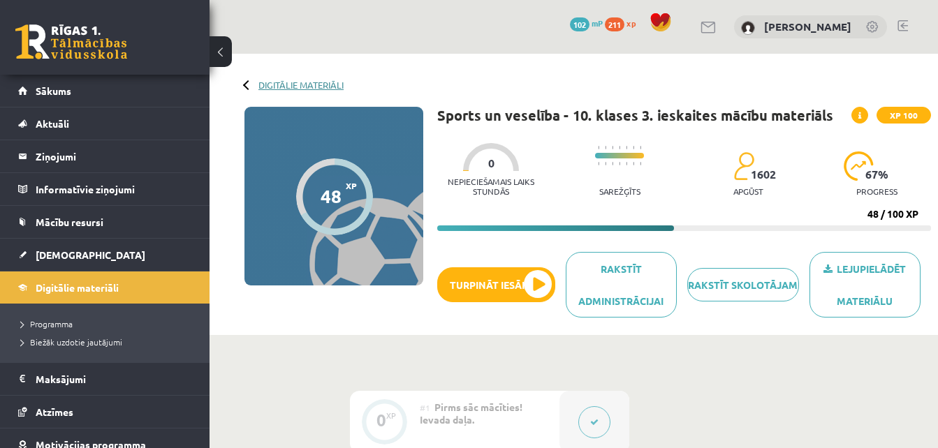
click at [281, 80] on link "Digitālie materiāli" at bounding box center [300, 85] width 85 height 10
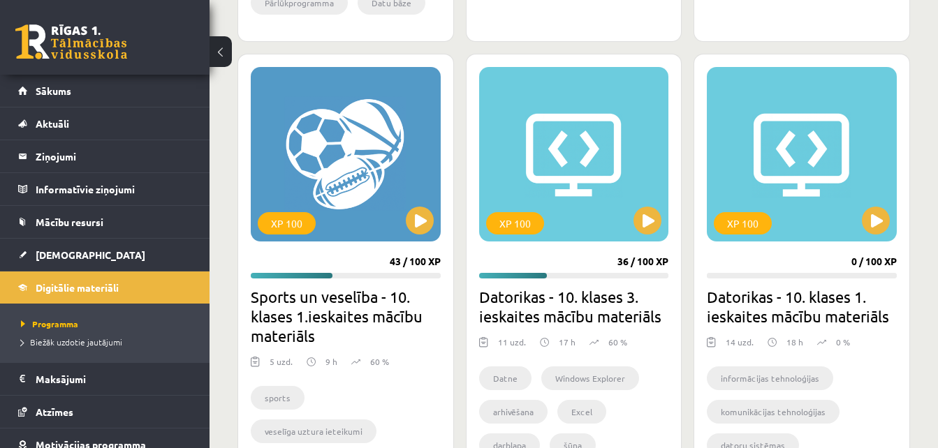
scroll to position [789, 0]
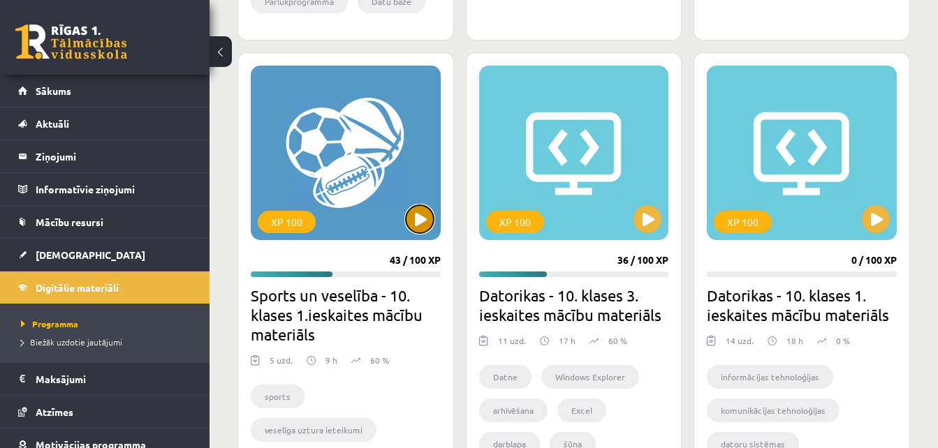
click at [425, 218] on button at bounding box center [420, 219] width 28 height 28
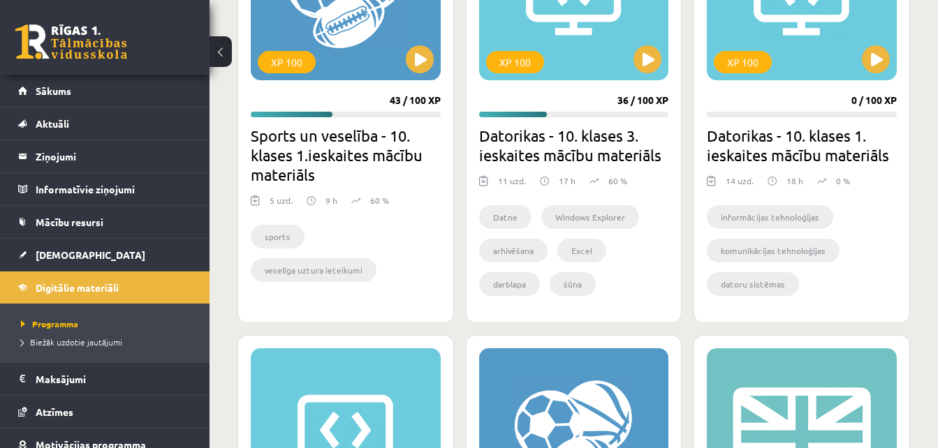
scroll to position [948, 0]
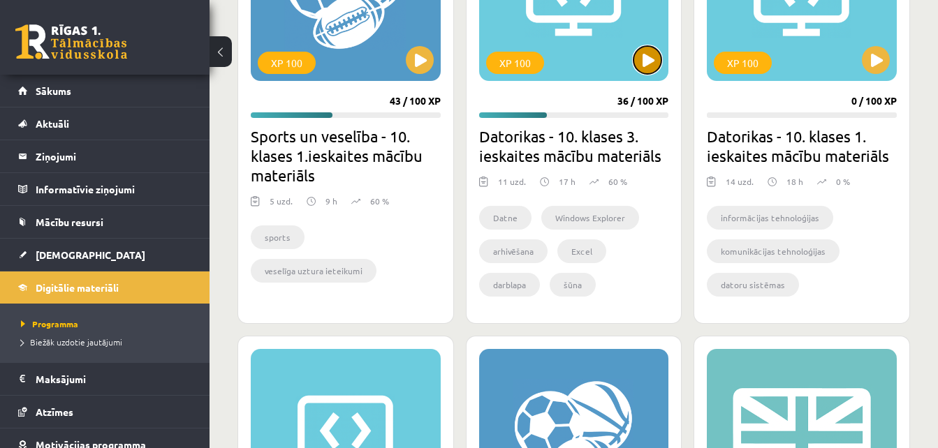
click at [652, 59] on button at bounding box center [647, 60] width 28 height 28
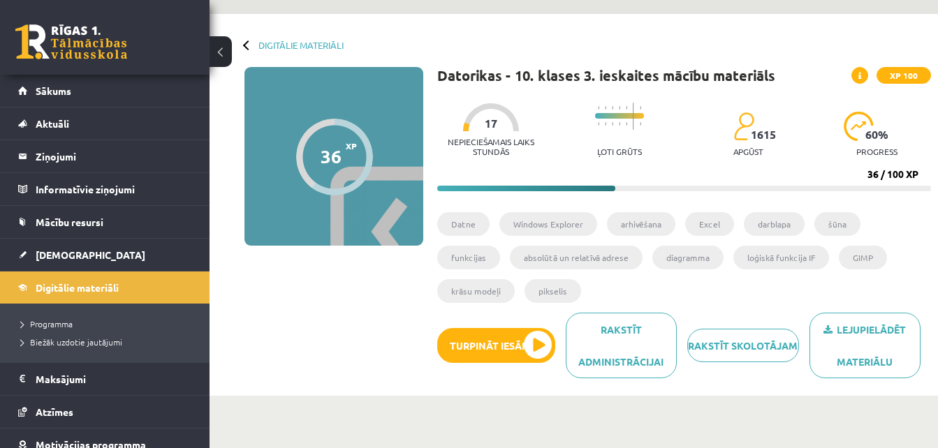
scroll to position [47, 0]
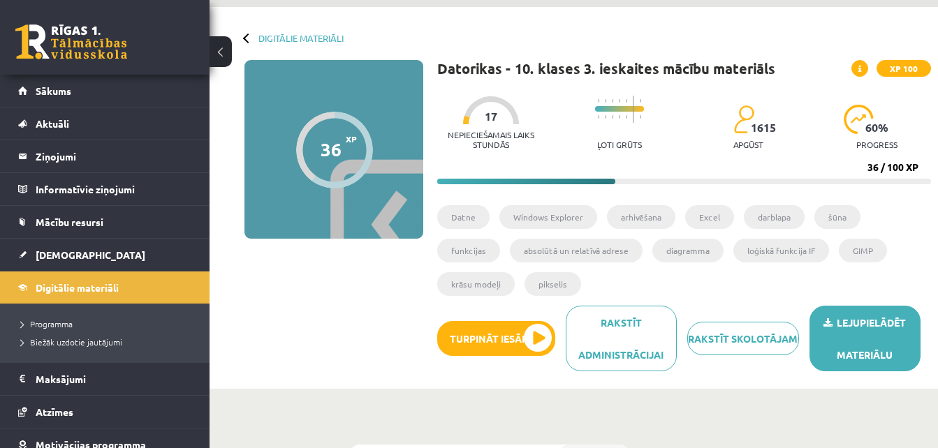
click at [841, 345] on link "Lejupielādēt materiālu" at bounding box center [865, 339] width 111 height 66
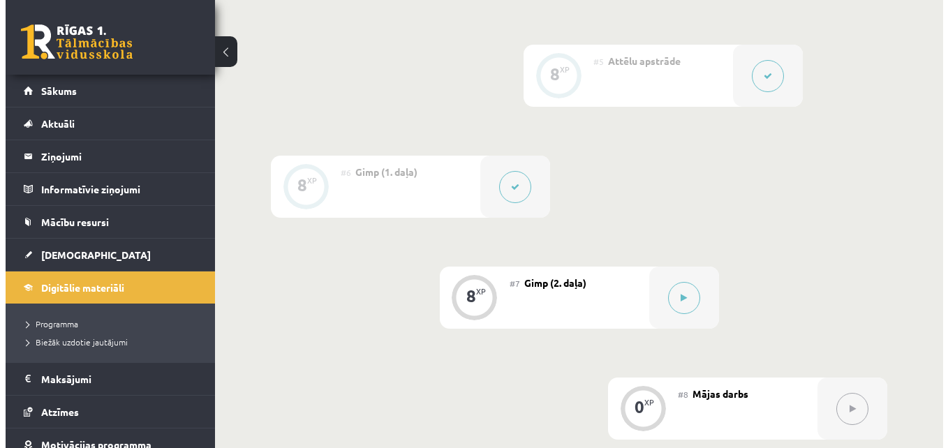
scroll to position [892, 0]
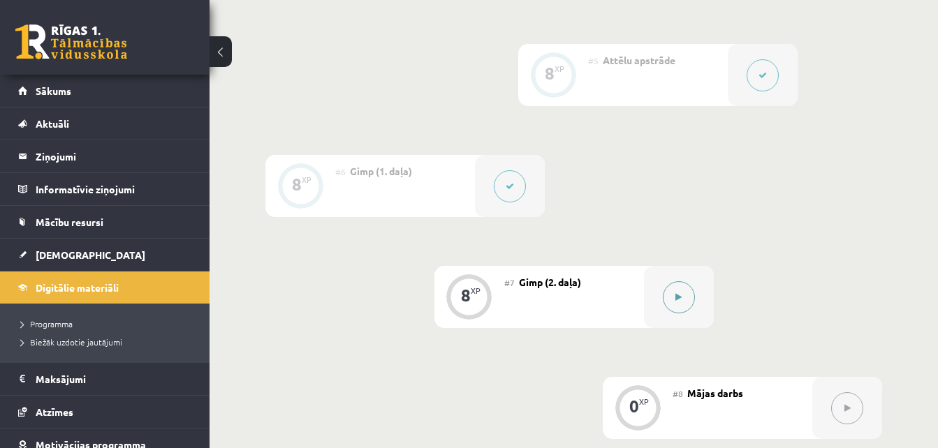
click at [674, 302] on button at bounding box center [679, 297] width 32 height 32
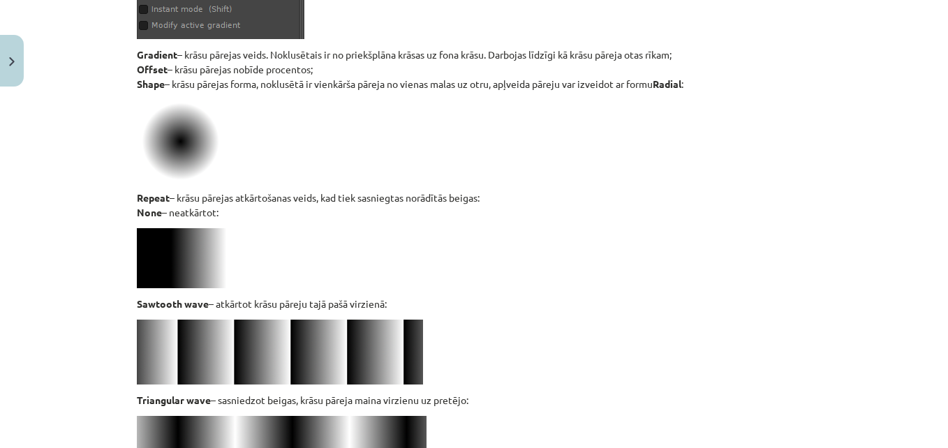
scroll to position [4495, 0]
click at [147, 343] on img at bounding box center [280, 351] width 286 height 65
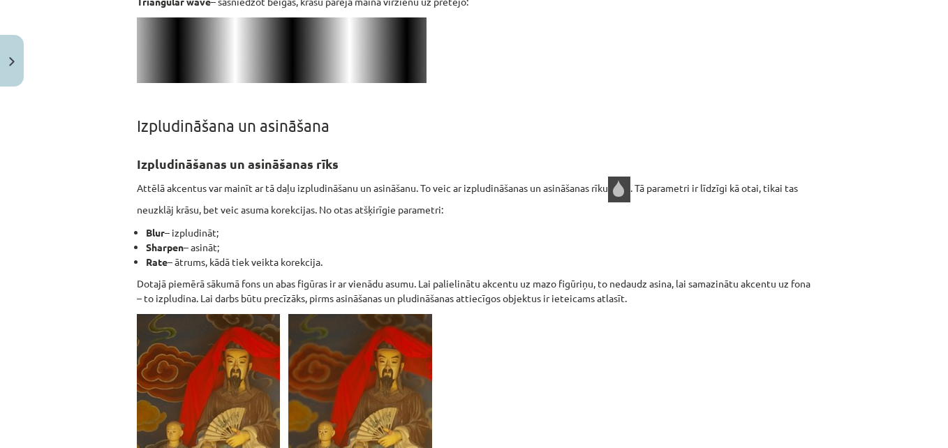
scroll to position [4894, 0]
click at [43, 254] on div "Mācību tēma: Datorikas - 10. klases 3. ieskaites mācību materiāls #7 Gimp (2. d…" at bounding box center [474, 224] width 948 height 448
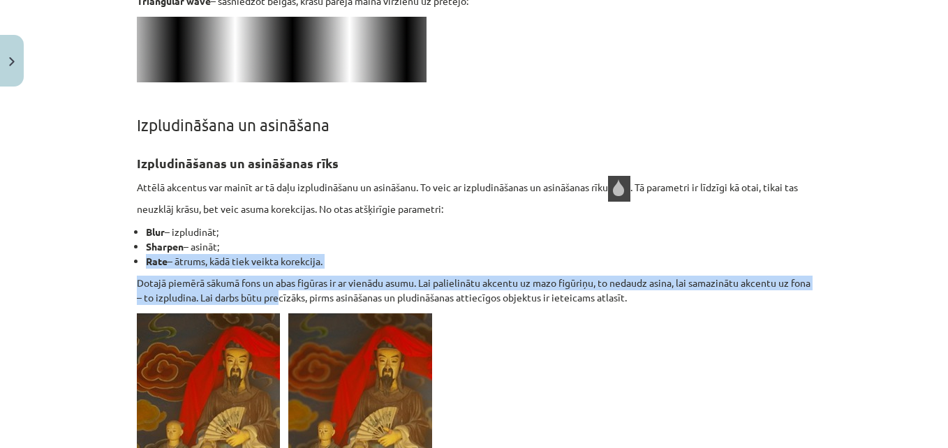
drag, startPoint x: 300, startPoint y: 297, endPoint x: 339, endPoint y: 229, distance: 78.6
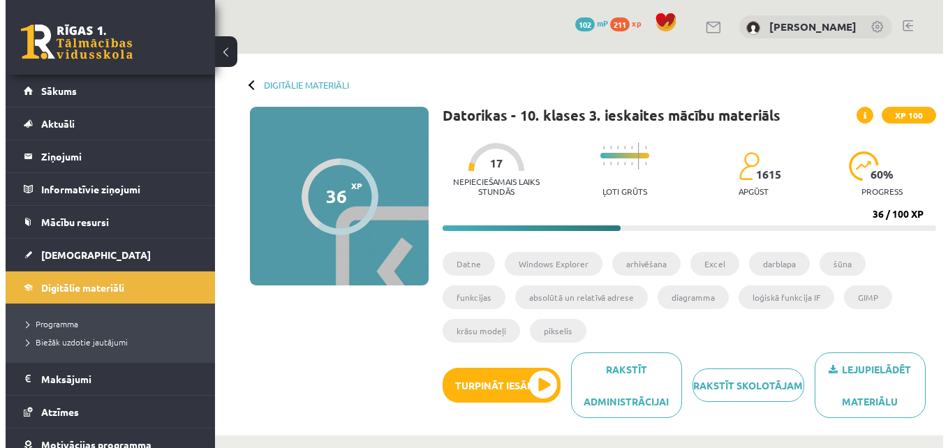
scroll to position [892, 0]
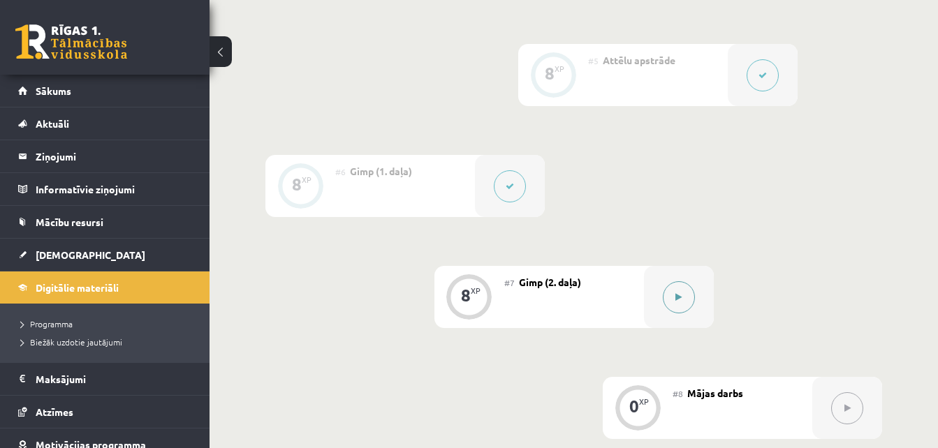
click at [687, 304] on button at bounding box center [679, 297] width 32 height 32
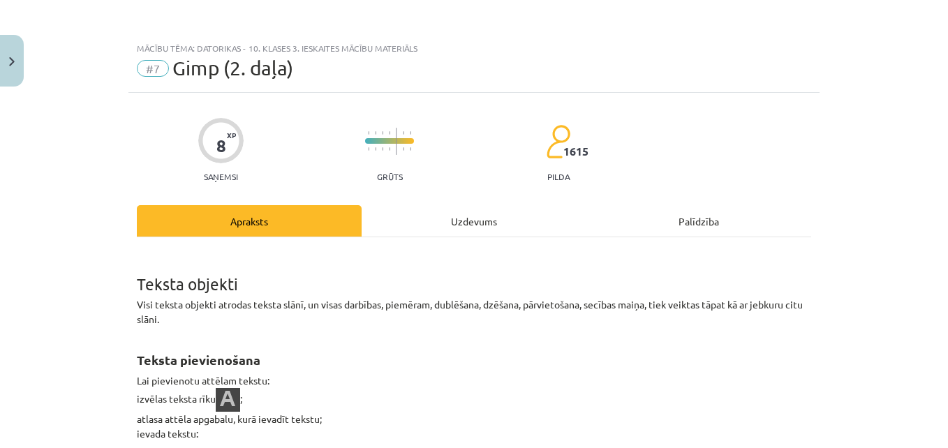
click at [428, 230] on div "Uzdevums" at bounding box center [474, 220] width 225 height 31
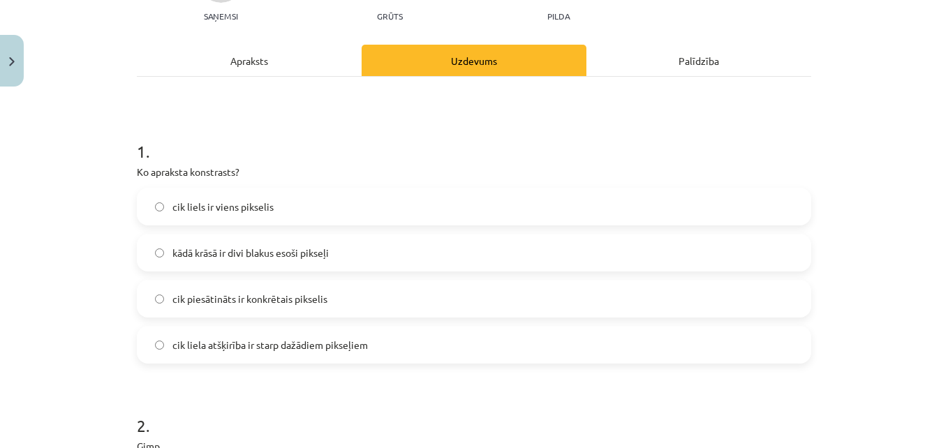
scroll to position [161, 0]
